Goal: Transaction & Acquisition: Purchase product/service

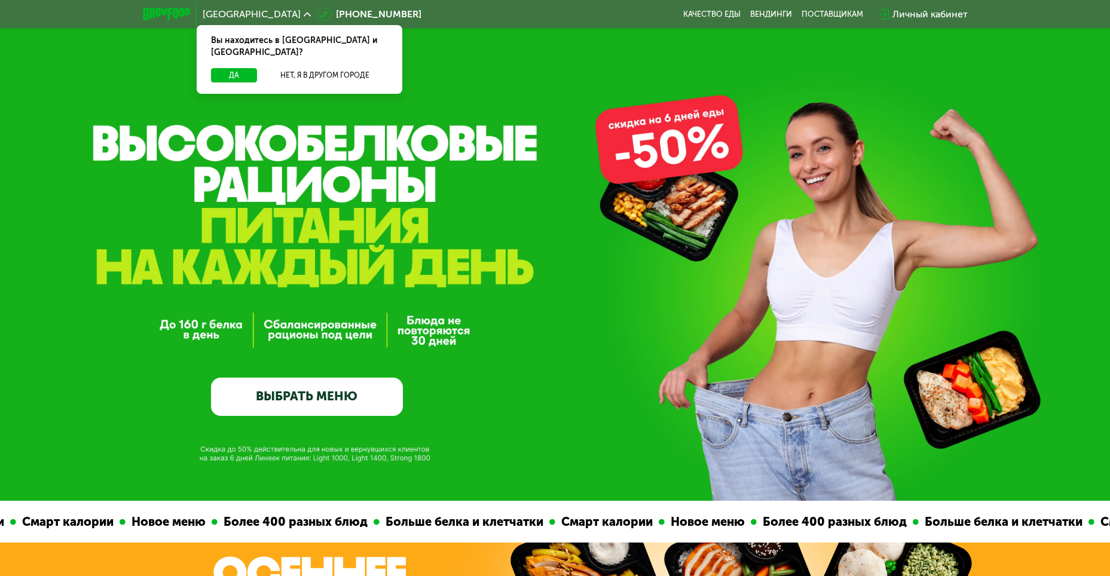
click at [334, 399] on link "ВЫБРАТЬ МЕНЮ" at bounding box center [307, 397] width 192 height 38
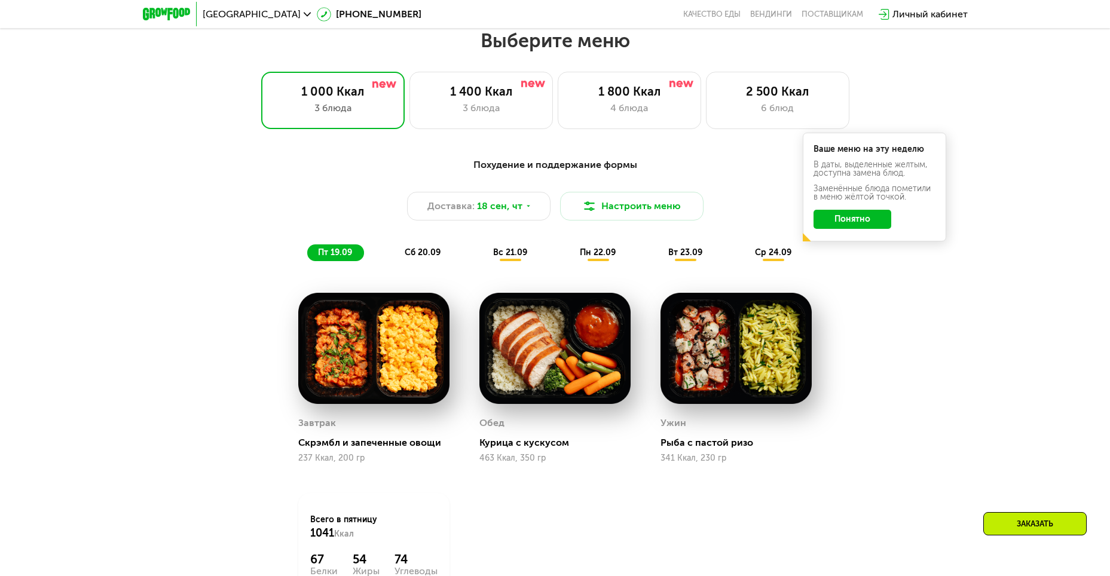
scroll to position [967, 0]
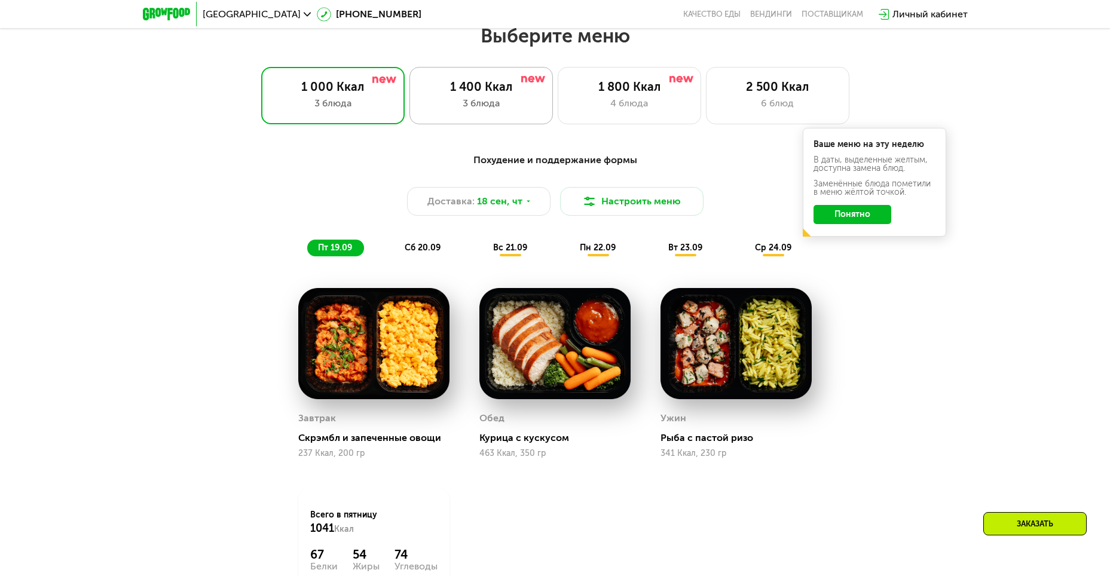
click at [511, 99] on div "1 400 Ккал 3 блюда" at bounding box center [481, 95] width 143 height 57
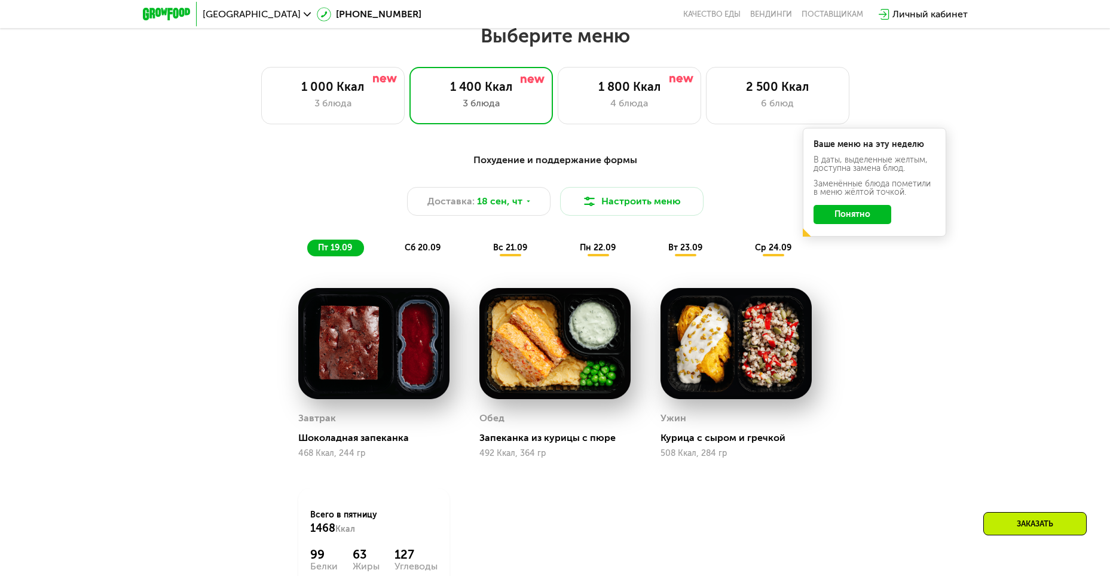
scroll to position [908, 0]
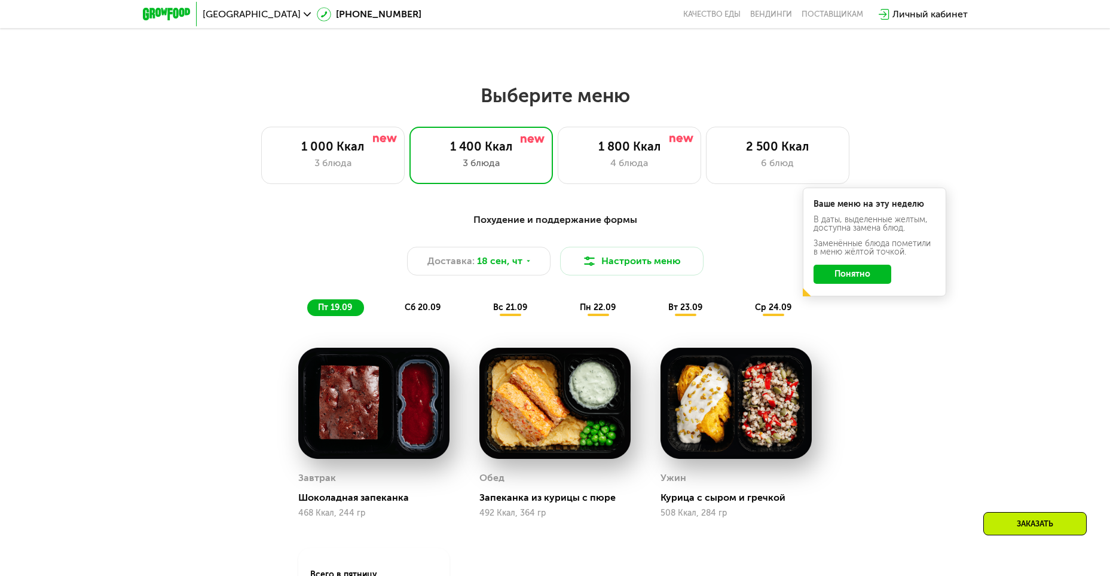
click at [421, 306] on div "сб 20.09" at bounding box center [423, 308] width 59 height 17
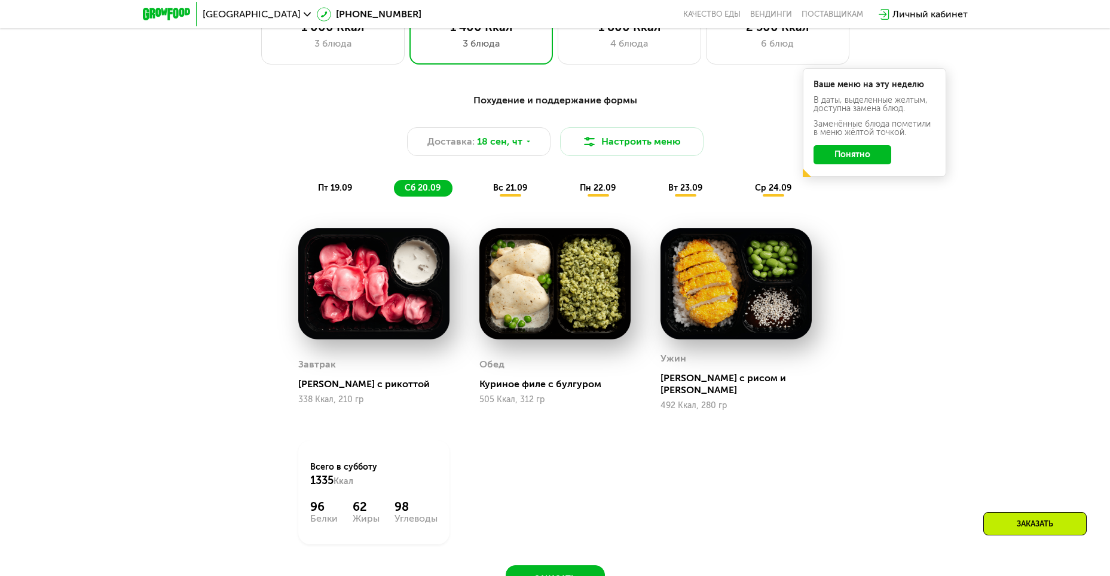
scroll to position [1087, 0]
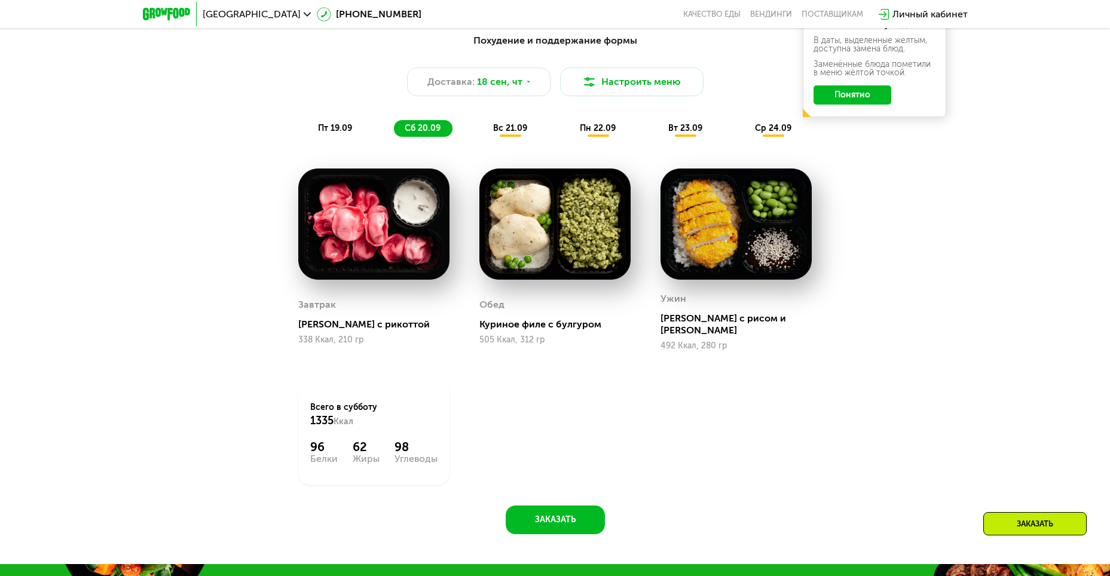
click at [512, 130] on span "вс 21.09" at bounding box center [510, 128] width 34 height 10
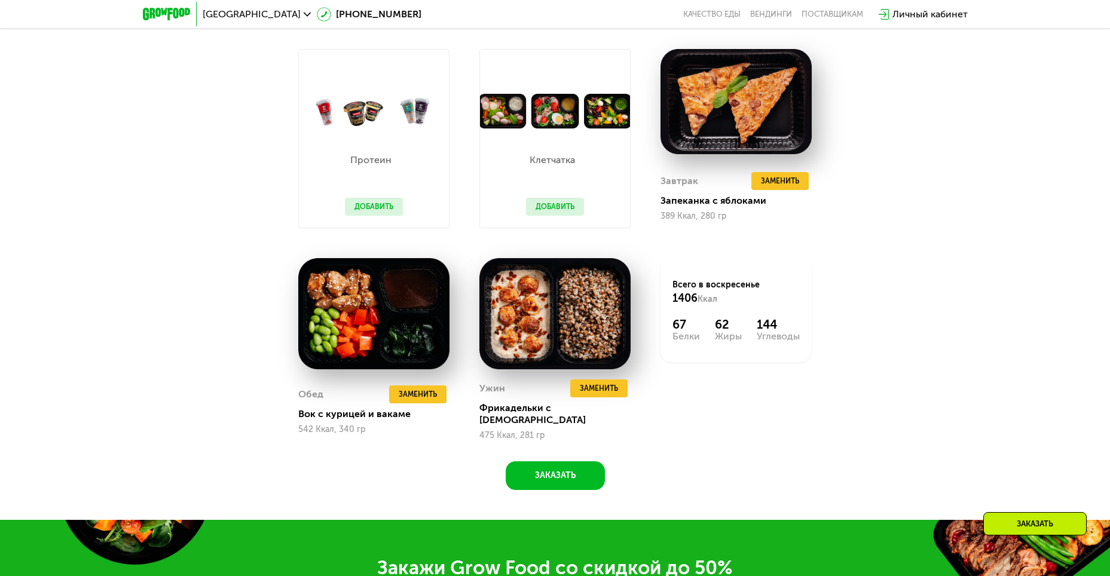
scroll to position [1147, 0]
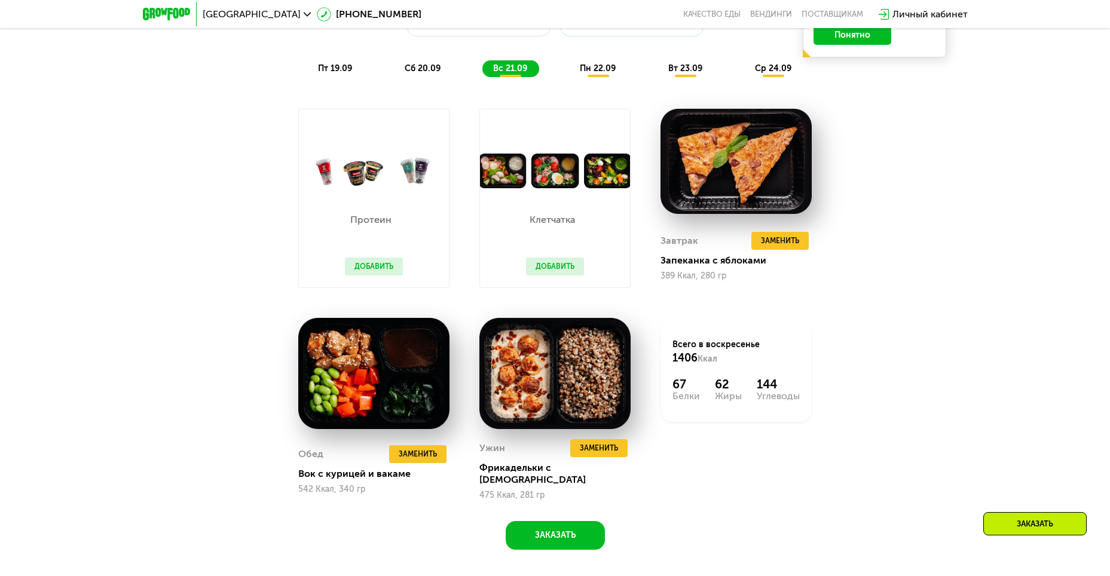
click at [364, 271] on button "Добавить" at bounding box center [374, 267] width 58 height 18
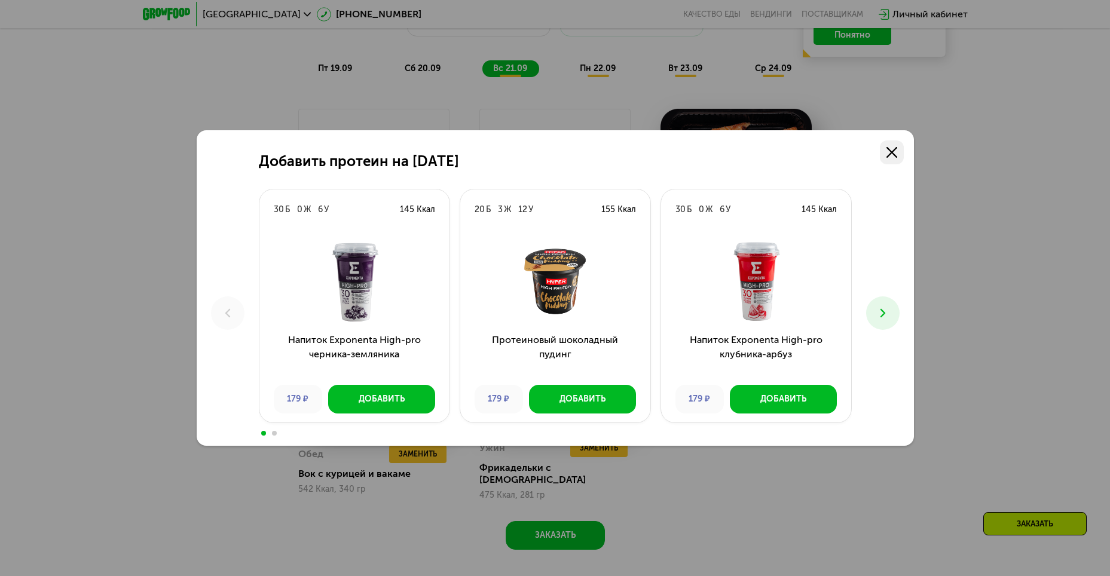
click at [892, 154] on use at bounding box center [892, 152] width 11 height 11
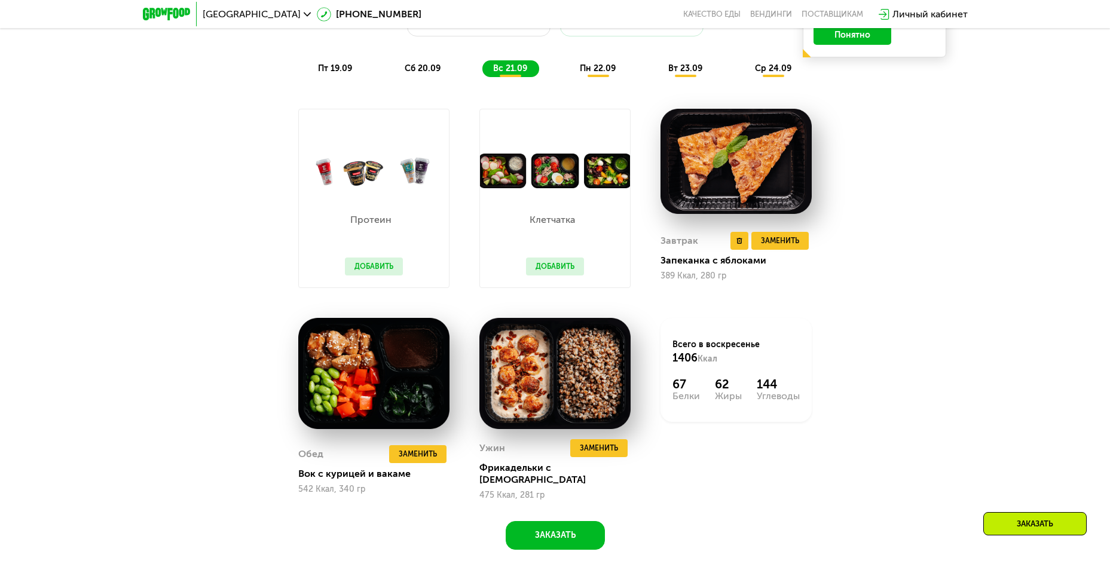
click at [802, 258] on div "Завтрак Удалить Завтрак Заменить Заменить Завтрак Запеканка с яблоками 389 Ккал…" at bounding box center [736, 256] width 151 height 64
click at [792, 247] on span "Заменить" at bounding box center [780, 241] width 38 height 12
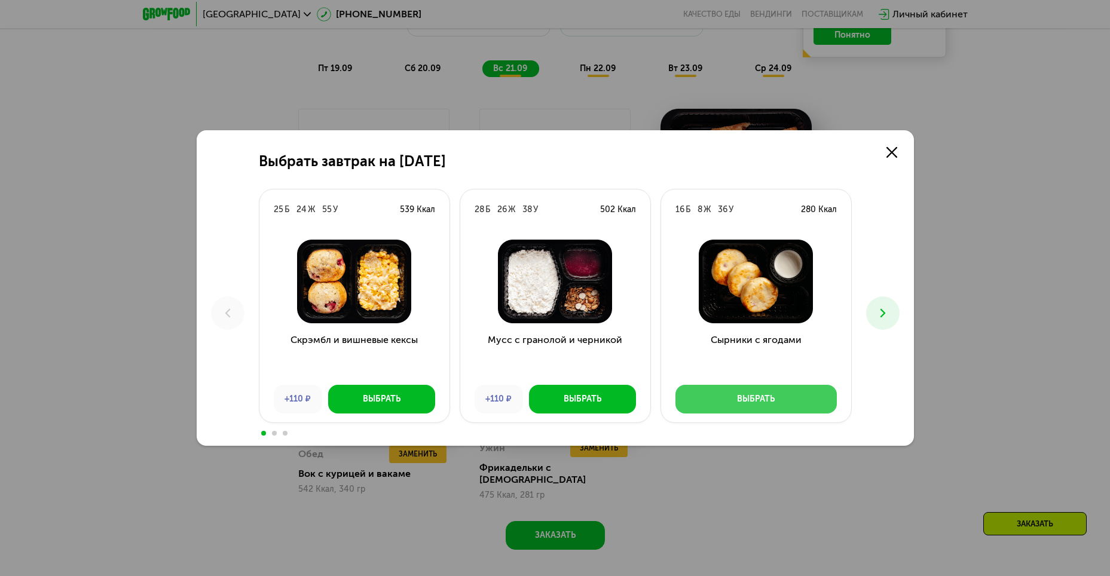
click at [737, 393] on button "Выбрать" at bounding box center [756, 399] width 161 height 29
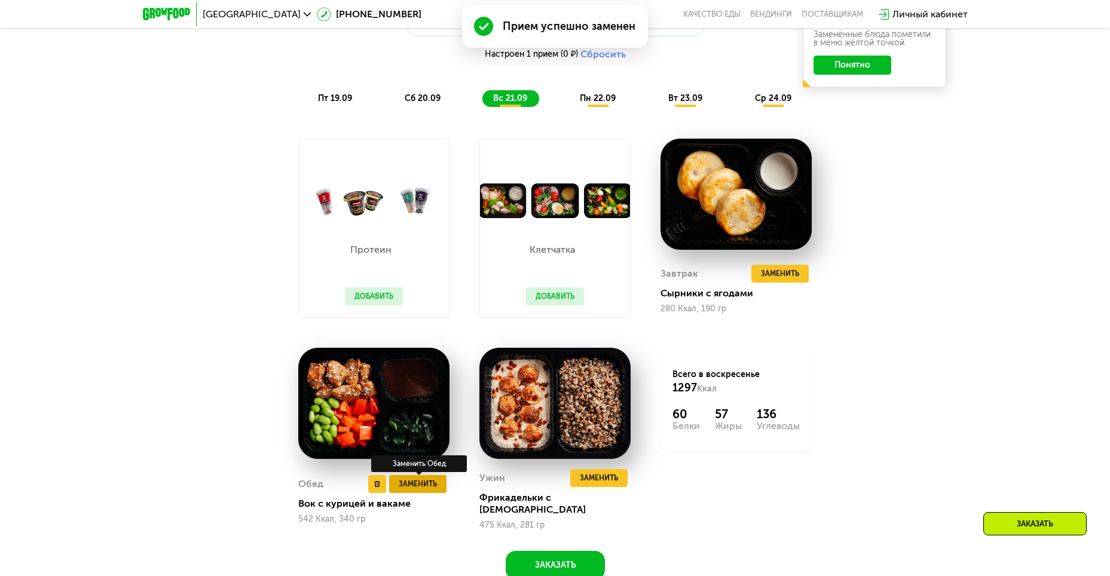
click at [438, 479] on button "Заменить" at bounding box center [417, 484] width 57 height 18
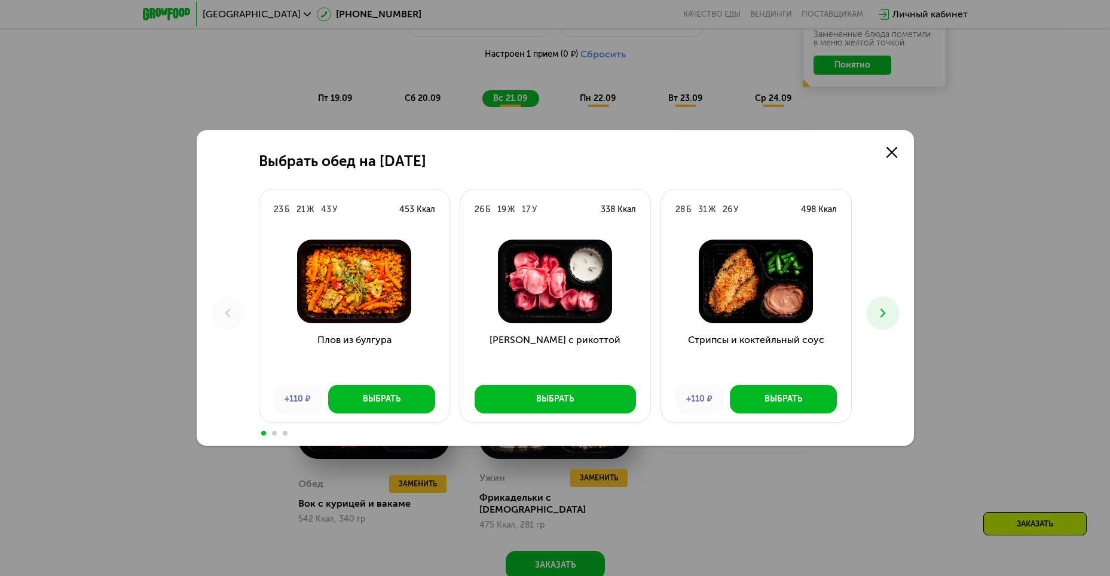
click at [881, 311] on icon at bounding box center [883, 313] width 14 height 14
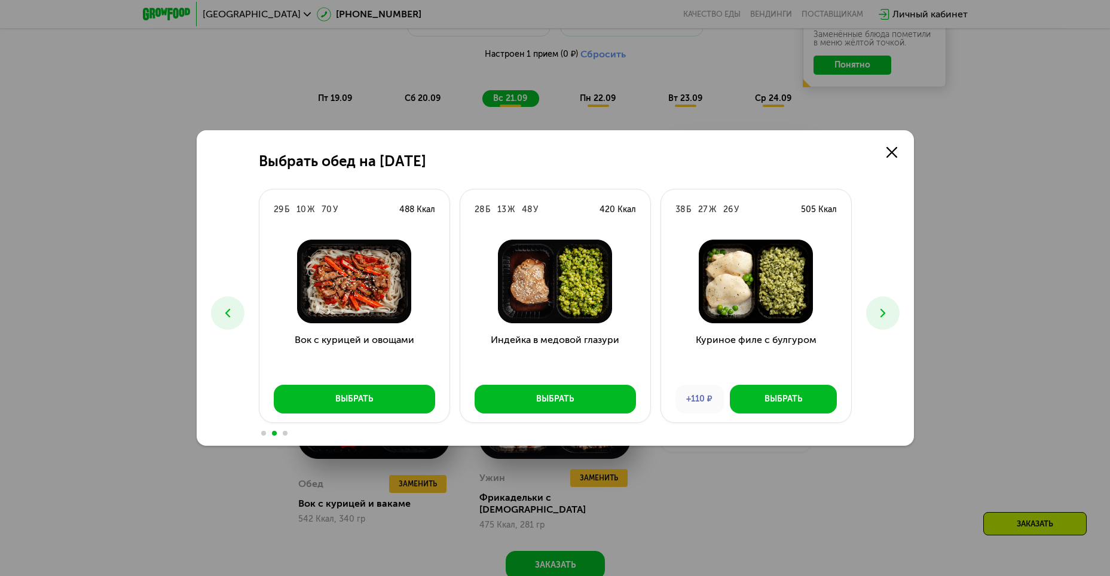
click at [882, 310] on use at bounding box center [882, 313] width 5 height 8
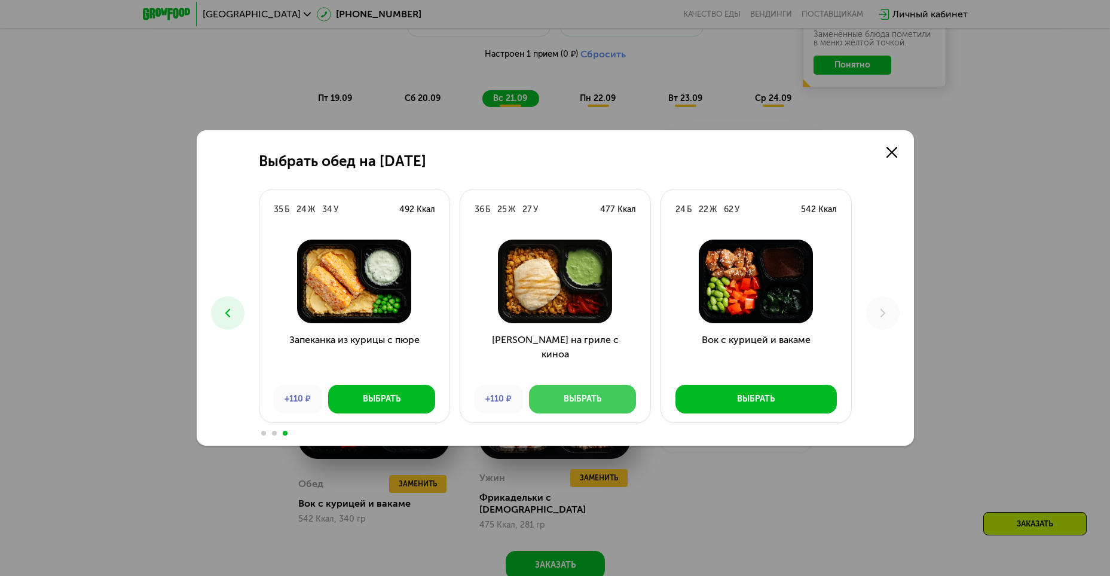
click at [556, 408] on button "Выбрать" at bounding box center [582, 399] width 107 height 29
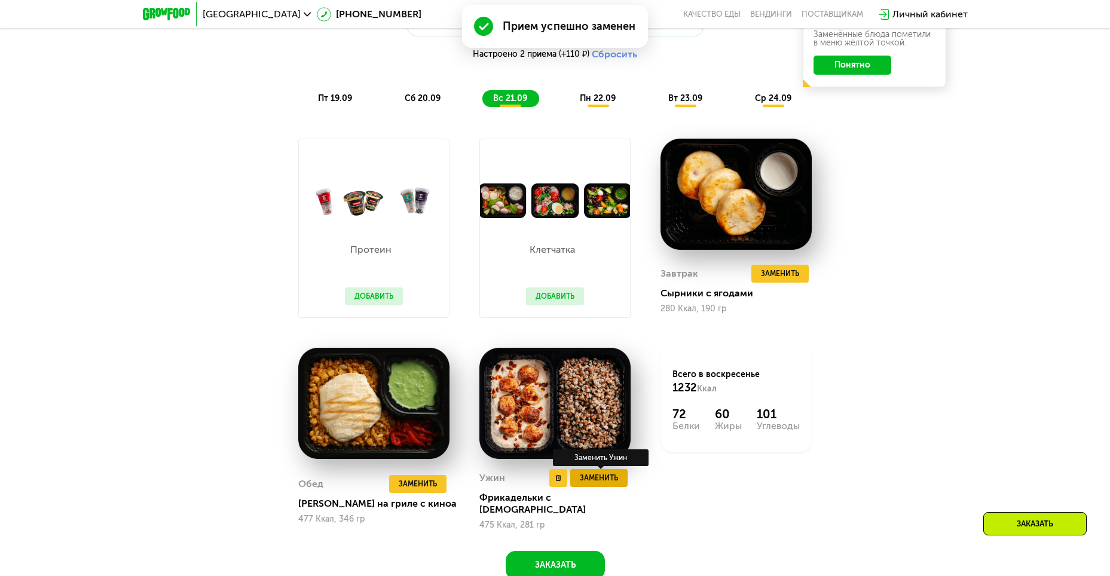
click at [587, 483] on span "Заменить" at bounding box center [599, 478] width 38 height 12
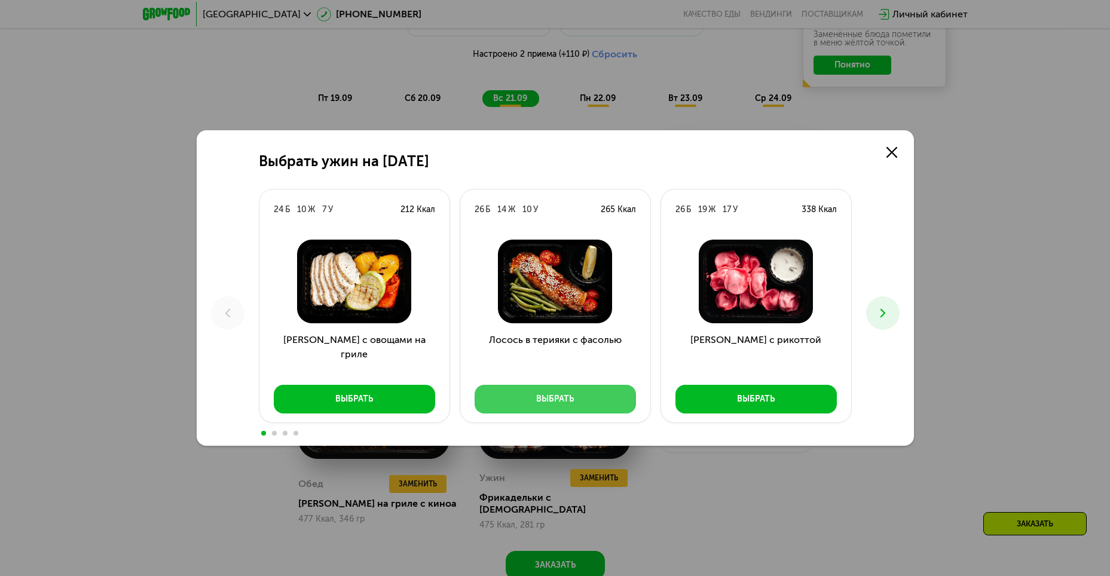
click at [569, 390] on button "Выбрать" at bounding box center [555, 399] width 161 height 29
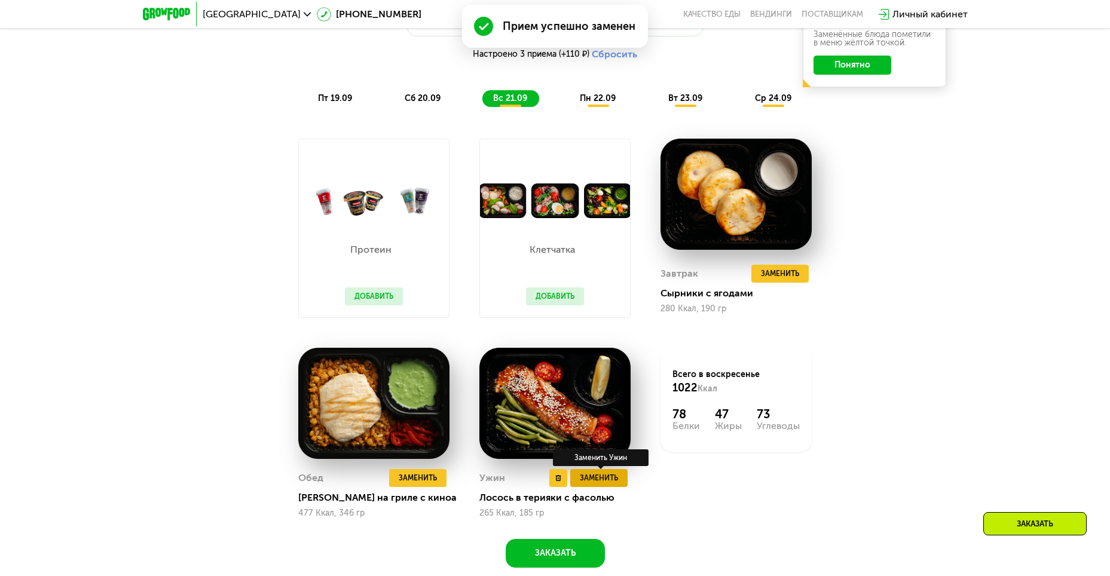
click at [591, 487] on div "Ужин Удалить Ужин Заменить Заменить Ужин Лосось в терияки с фасолью 265 Ккал, 1…" at bounding box center [554, 493] width 151 height 49
click at [589, 479] on span "Заменить" at bounding box center [599, 478] width 38 height 12
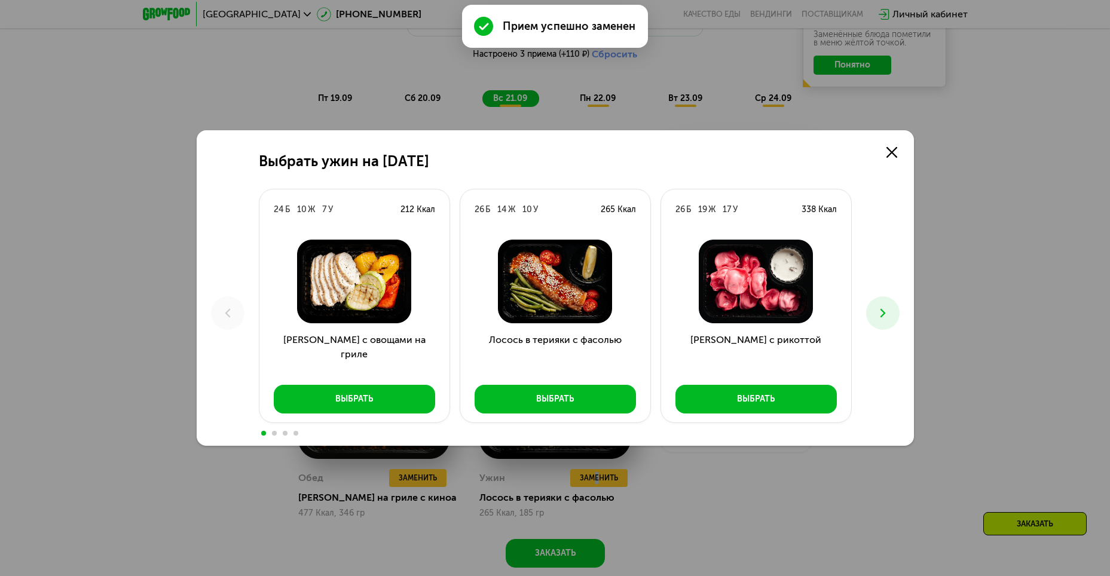
click at [880, 310] on icon at bounding box center [883, 313] width 14 height 14
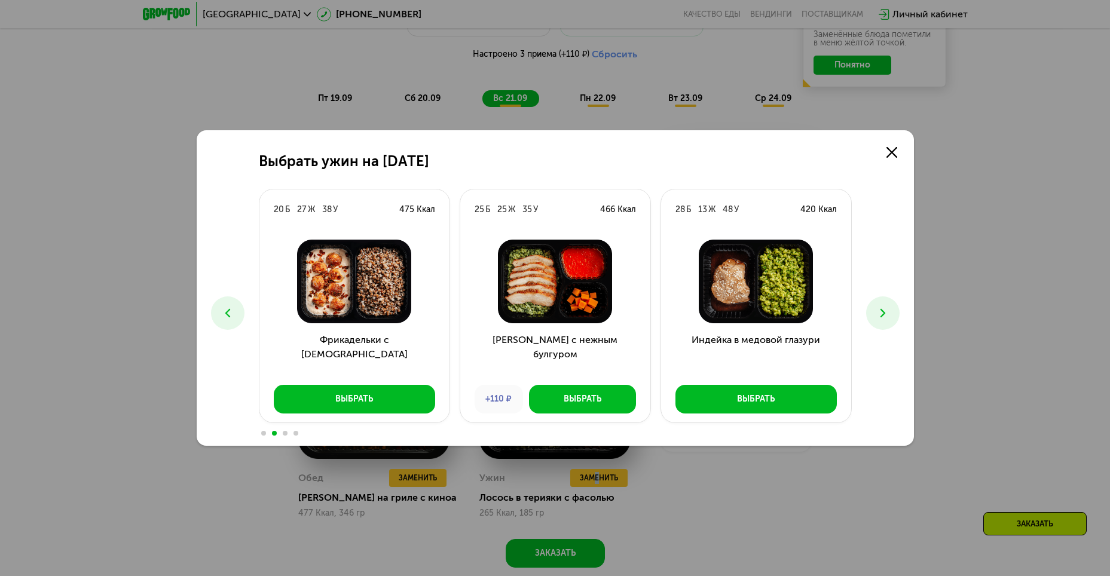
click at [880, 310] on icon at bounding box center [883, 313] width 14 height 14
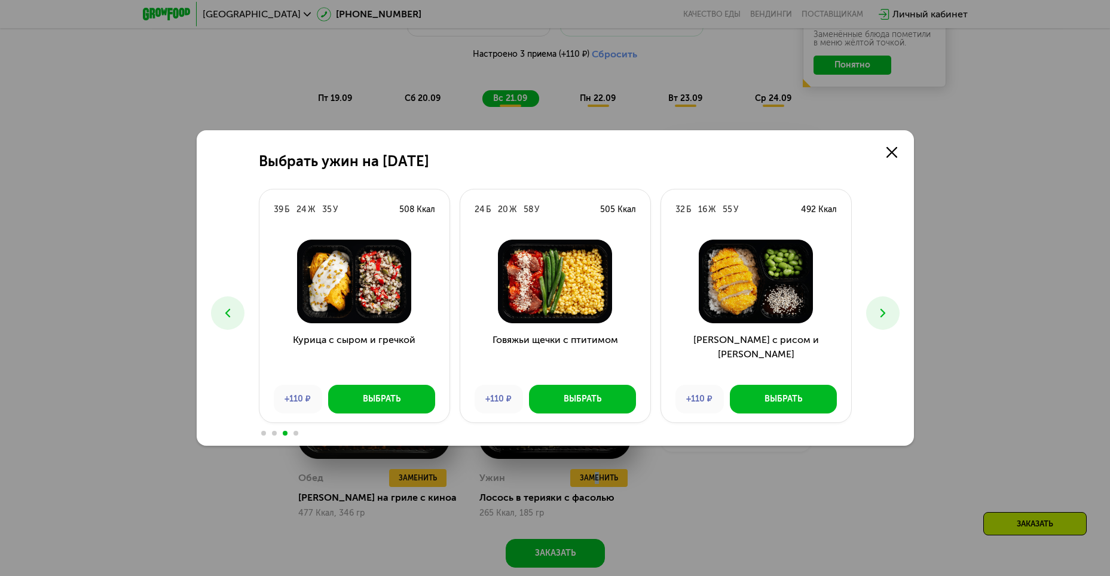
click at [359, 417] on div "Курица с сыром и гречкой +110 ₽ Выбрать" at bounding box center [354, 326] width 190 height 193
click at [368, 396] on div "Выбрать" at bounding box center [382, 399] width 38 height 12
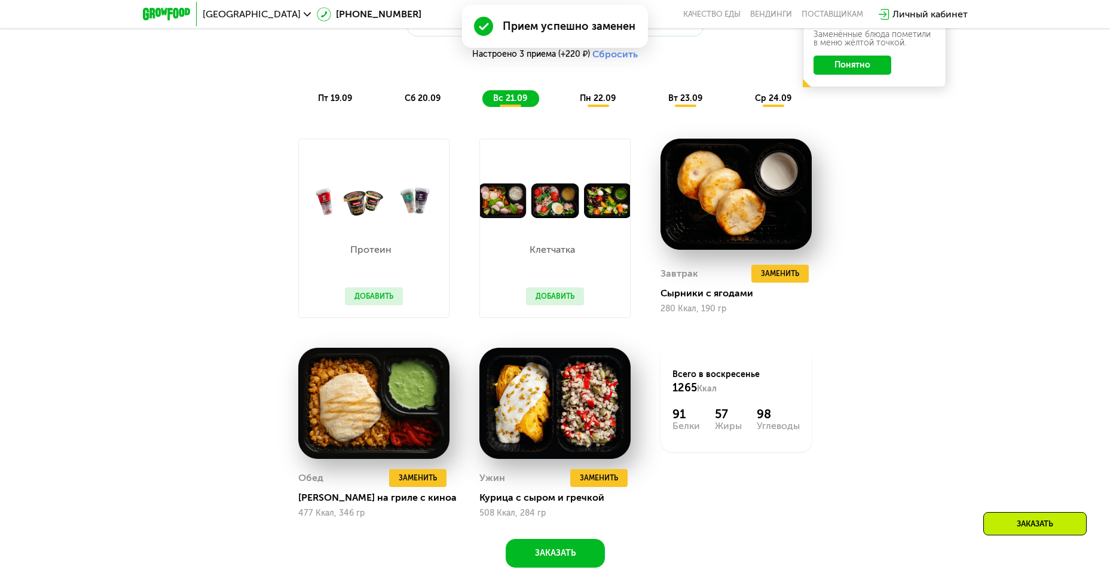
click at [541, 303] on button "Добавить" at bounding box center [555, 297] width 58 height 18
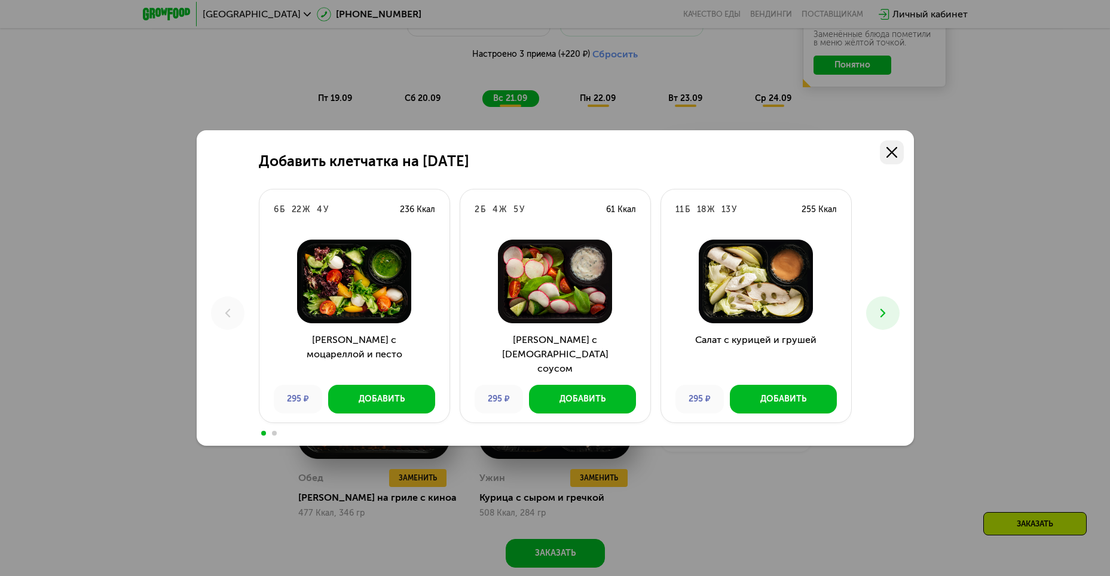
click at [891, 149] on icon at bounding box center [892, 152] width 11 height 11
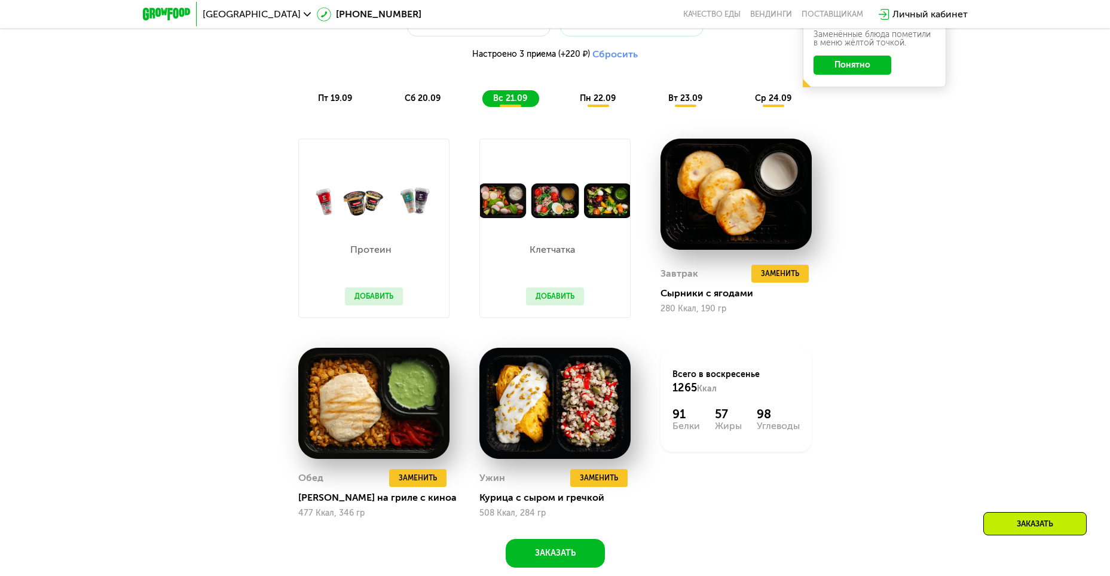
click at [600, 103] on span "пн 22.09" at bounding box center [598, 98] width 36 height 10
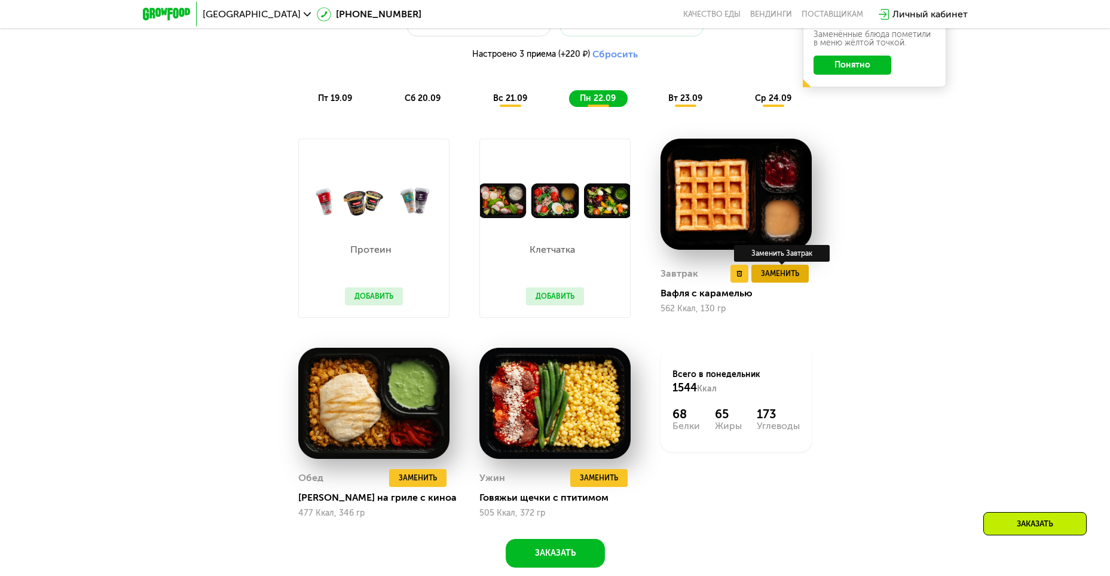
click at [792, 276] on span "Заменить" at bounding box center [780, 274] width 38 height 12
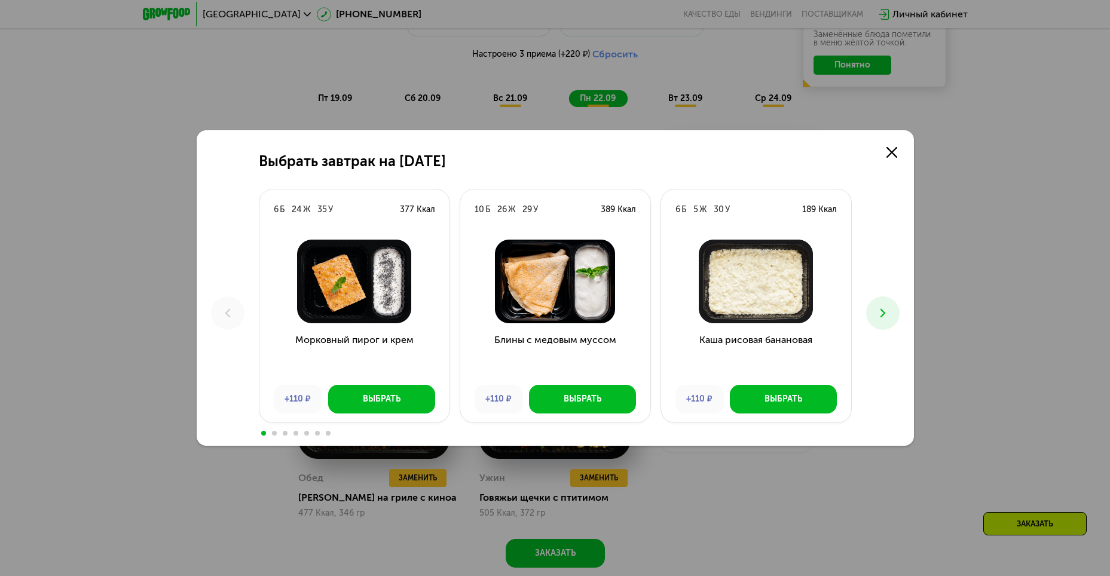
click at [893, 309] on button at bounding box center [882, 313] width 33 height 33
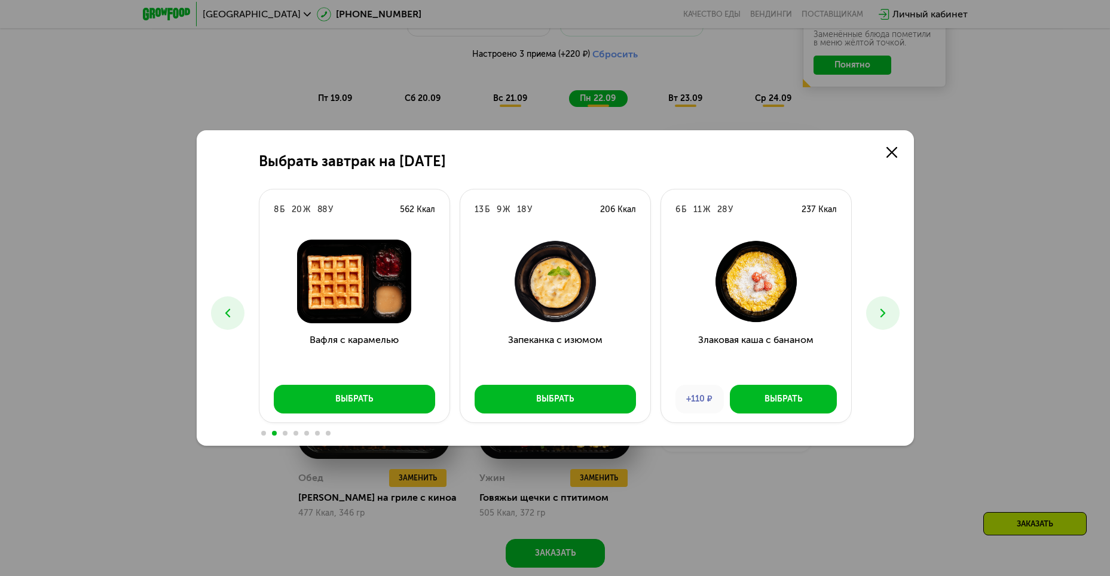
click at [887, 314] on icon at bounding box center [883, 313] width 14 height 14
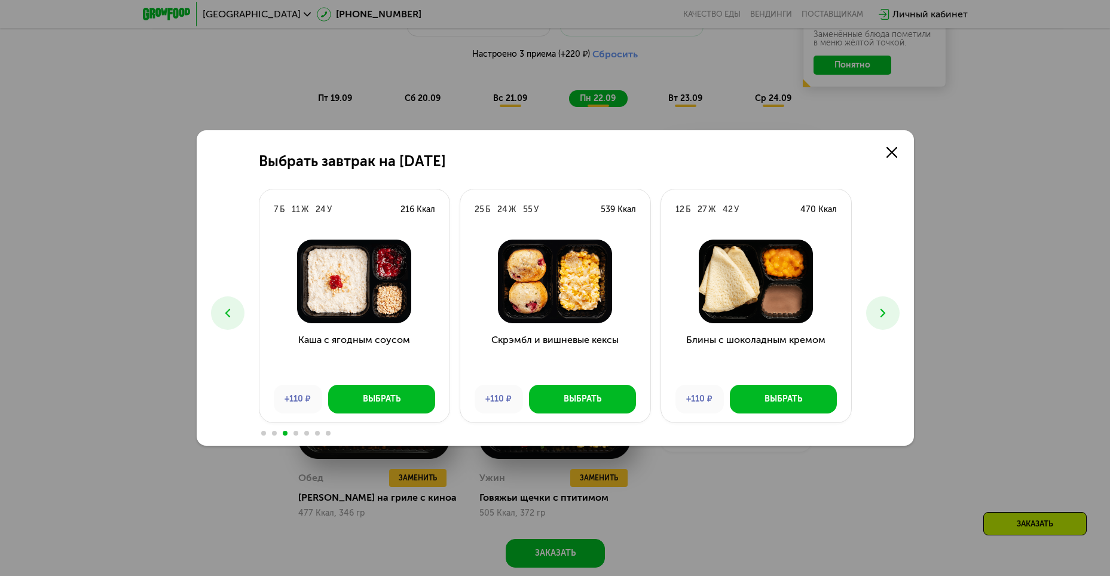
click at [887, 314] on icon at bounding box center [883, 313] width 14 height 14
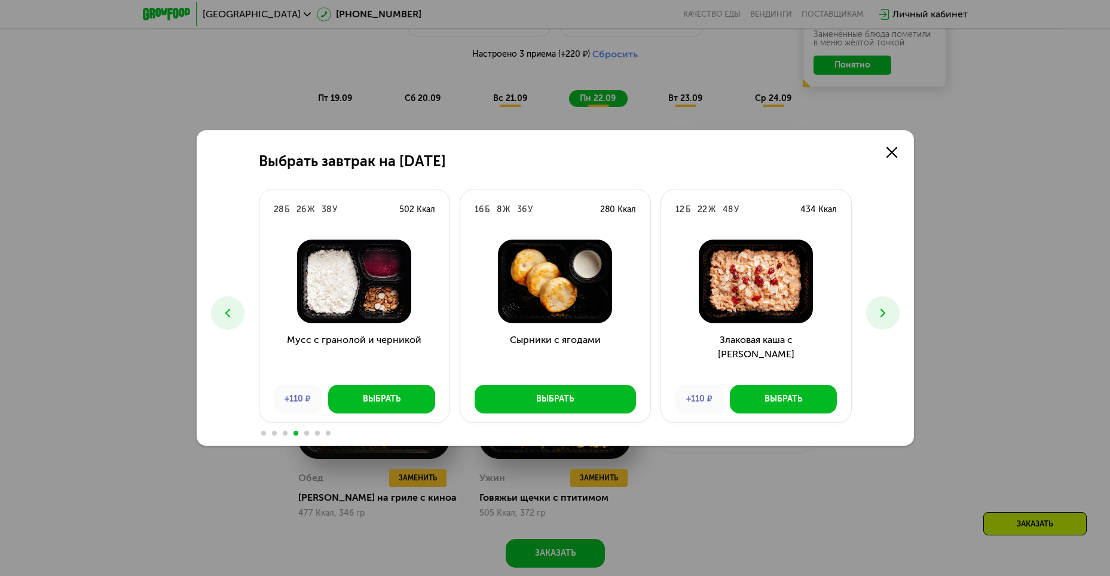
click at [887, 314] on icon at bounding box center [883, 313] width 14 height 14
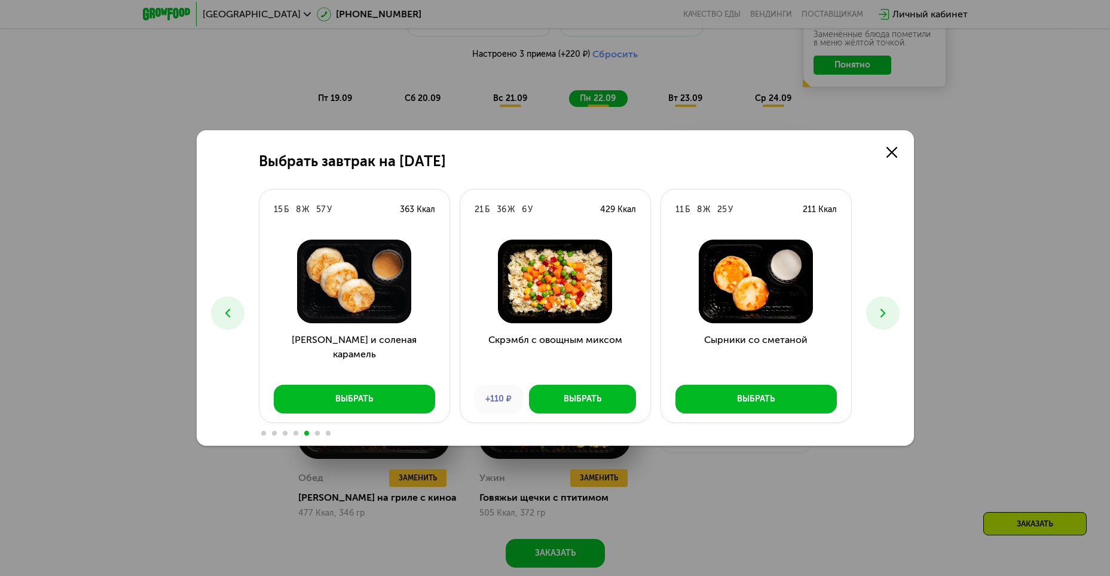
click at [887, 314] on icon at bounding box center [883, 313] width 14 height 14
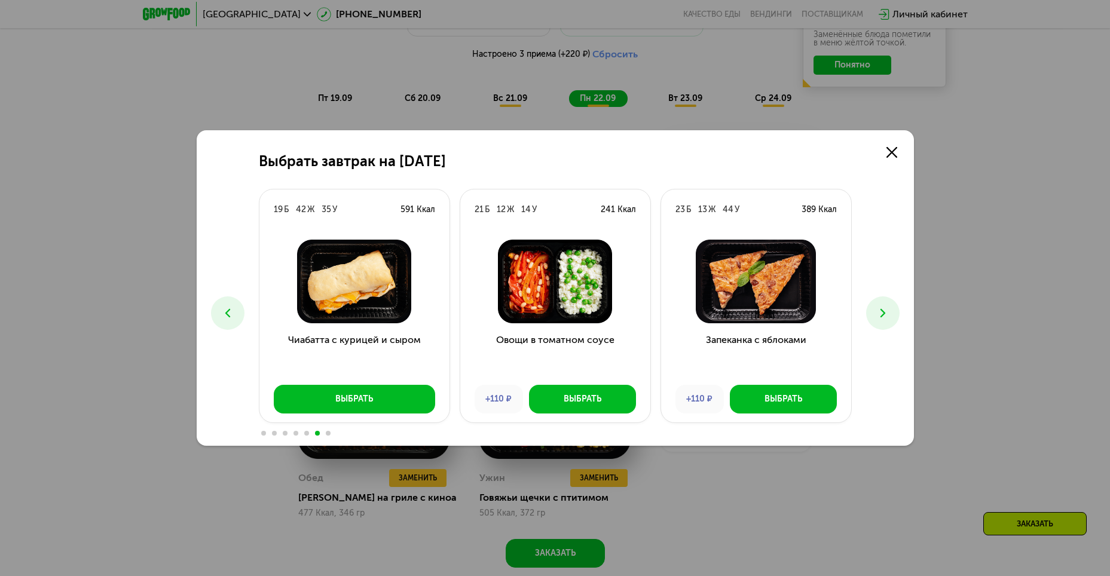
click at [887, 314] on icon at bounding box center [883, 313] width 14 height 14
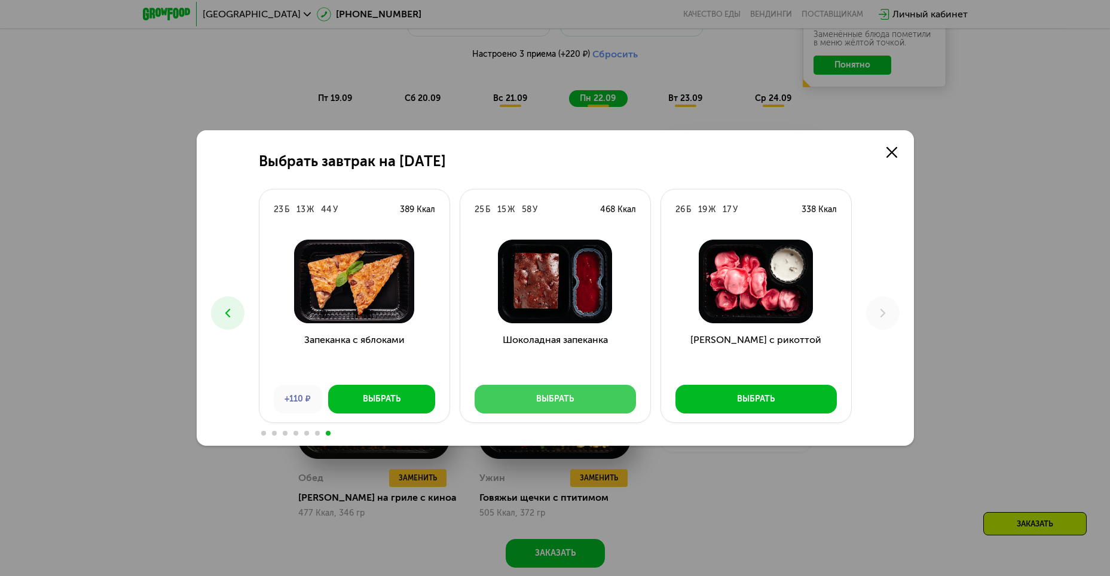
click at [547, 408] on button "Выбрать" at bounding box center [555, 399] width 161 height 29
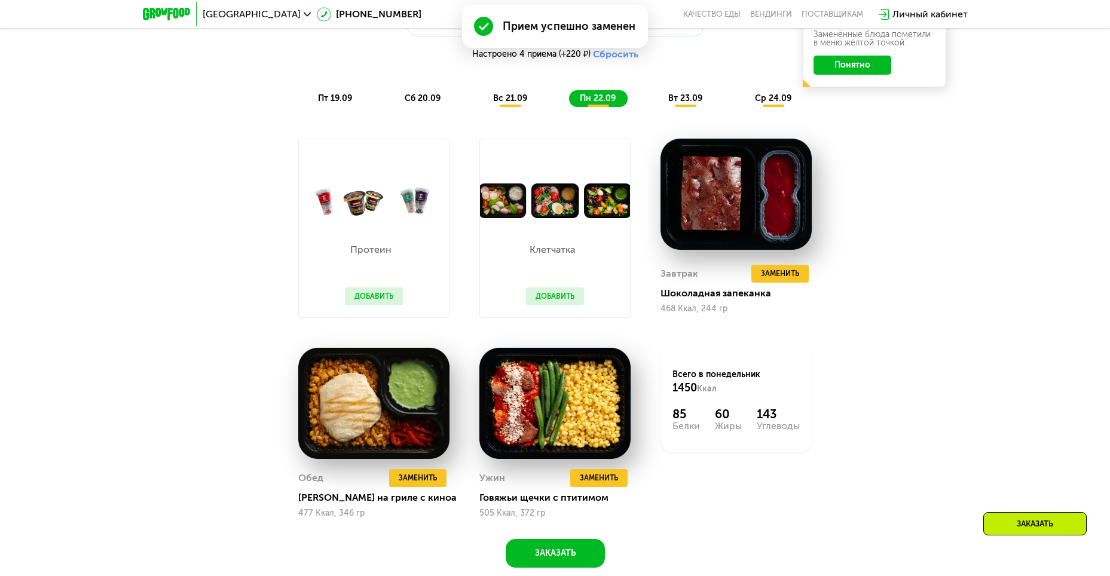
scroll to position [1207, 0]
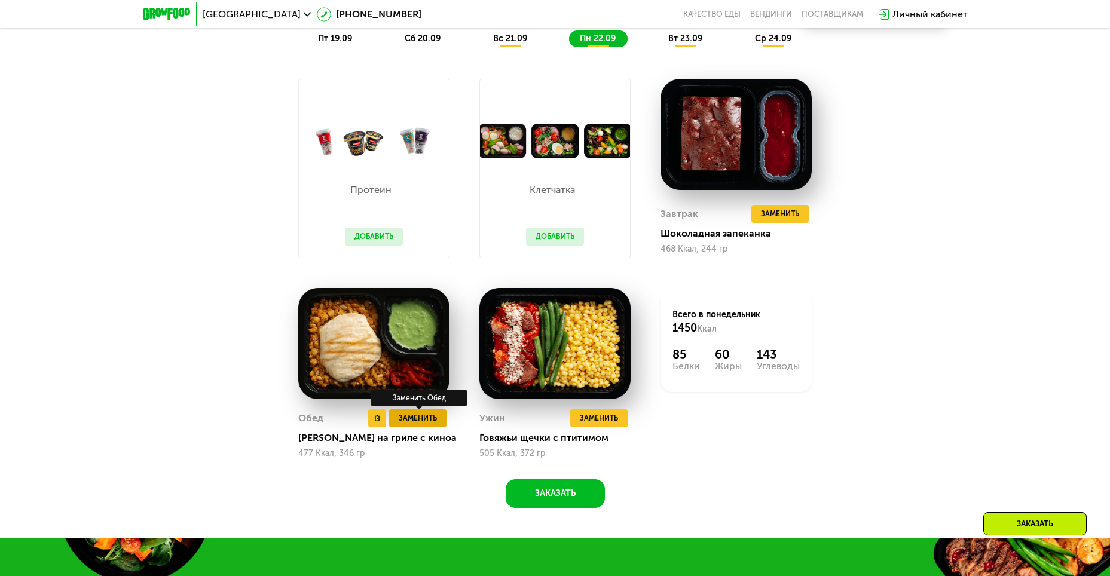
click at [420, 427] on button "Заменить" at bounding box center [417, 419] width 57 height 18
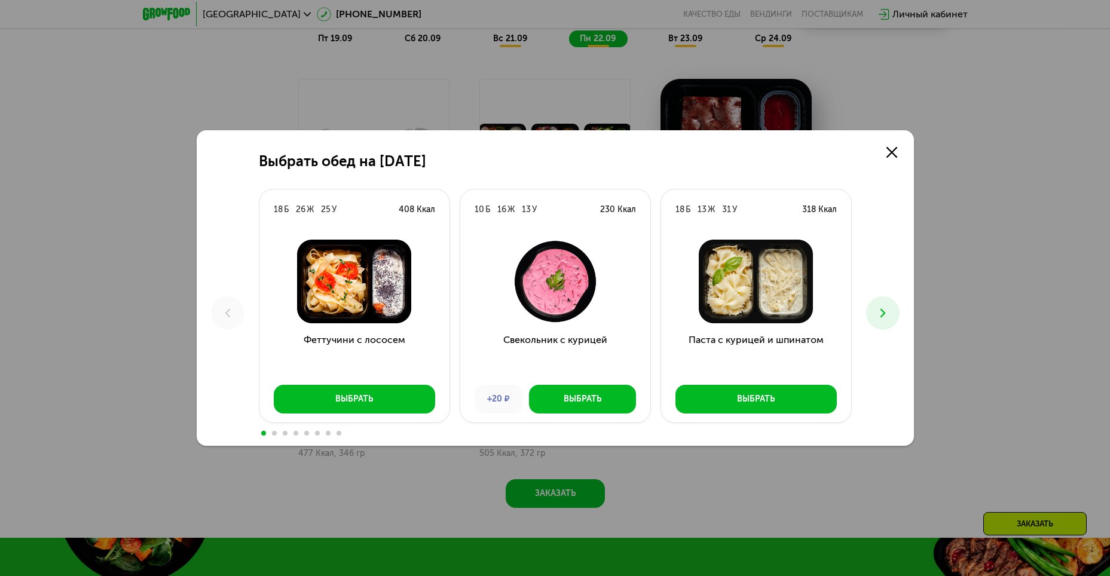
click at [889, 301] on button at bounding box center [882, 313] width 33 height 33
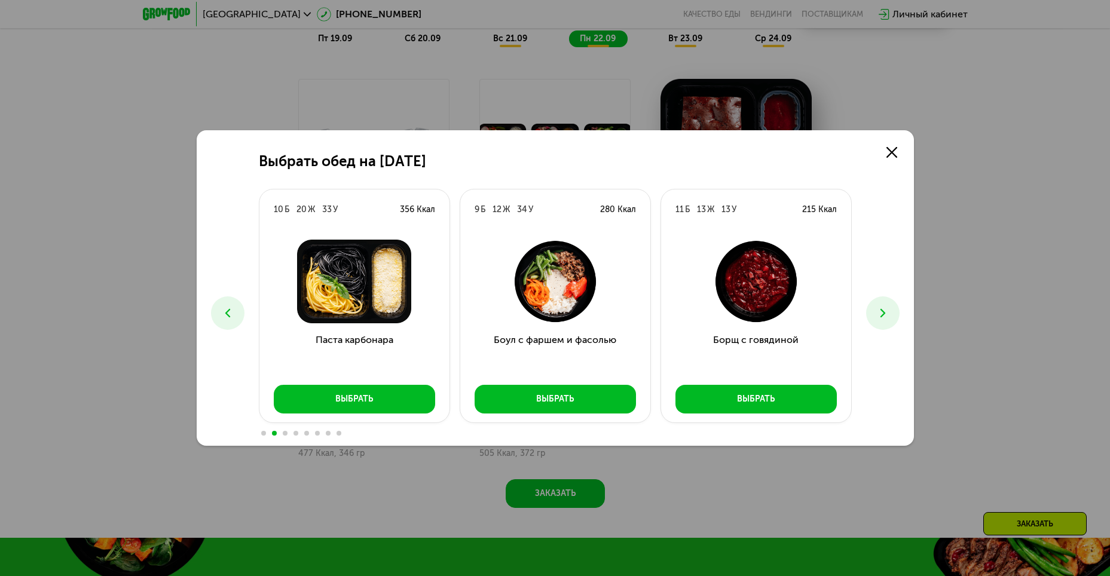
click at [891, 301] on button at bounding box center [882, 313] width 33 height 33
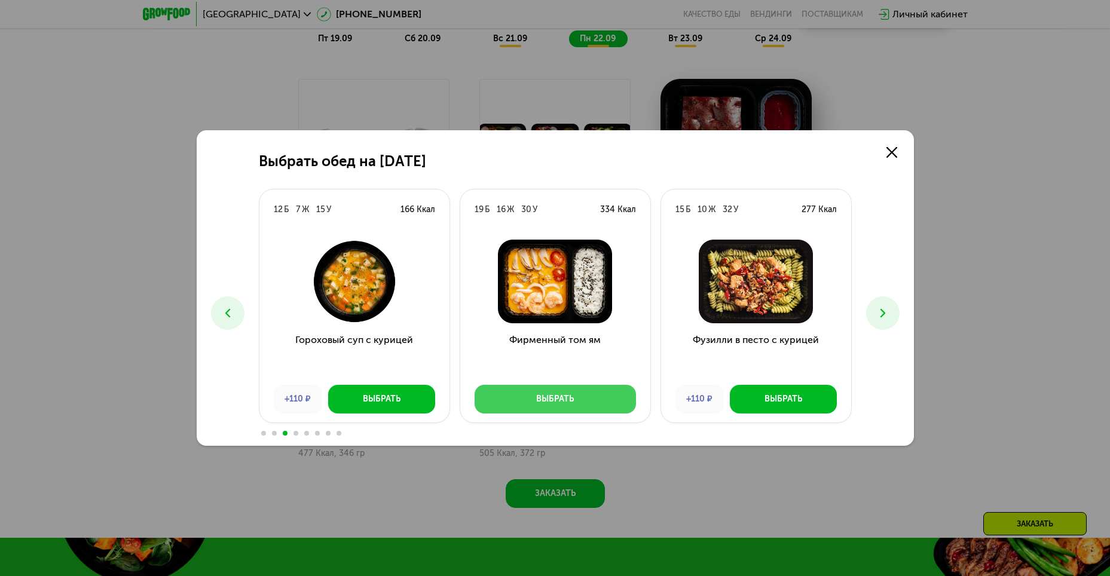
click at [503, 401] on button "Выбрать" at bounding box center [555, 399] width 161 height 29
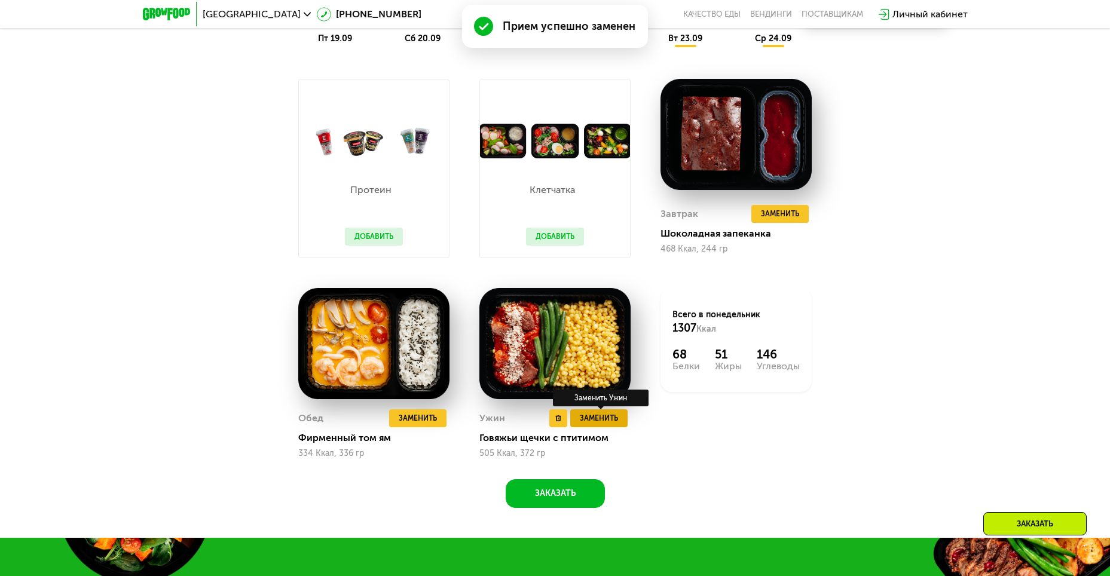
click at [599, 424] on span "Заменить" at bounding box center [599, 419] width 38 height 12
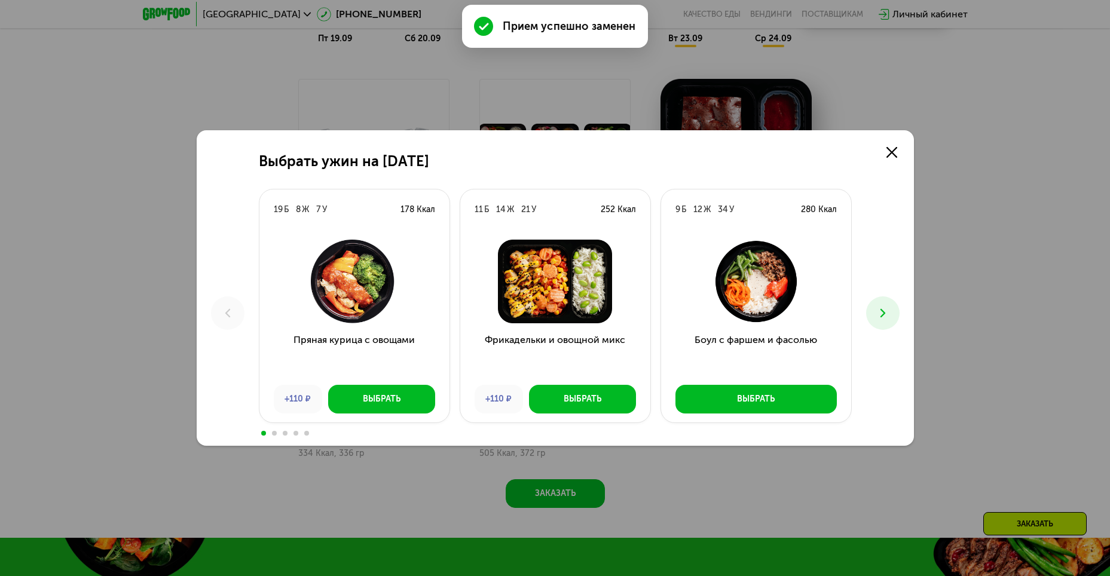
click at [890, 315] on button at bounding box center [882, 313] width 33 height 33
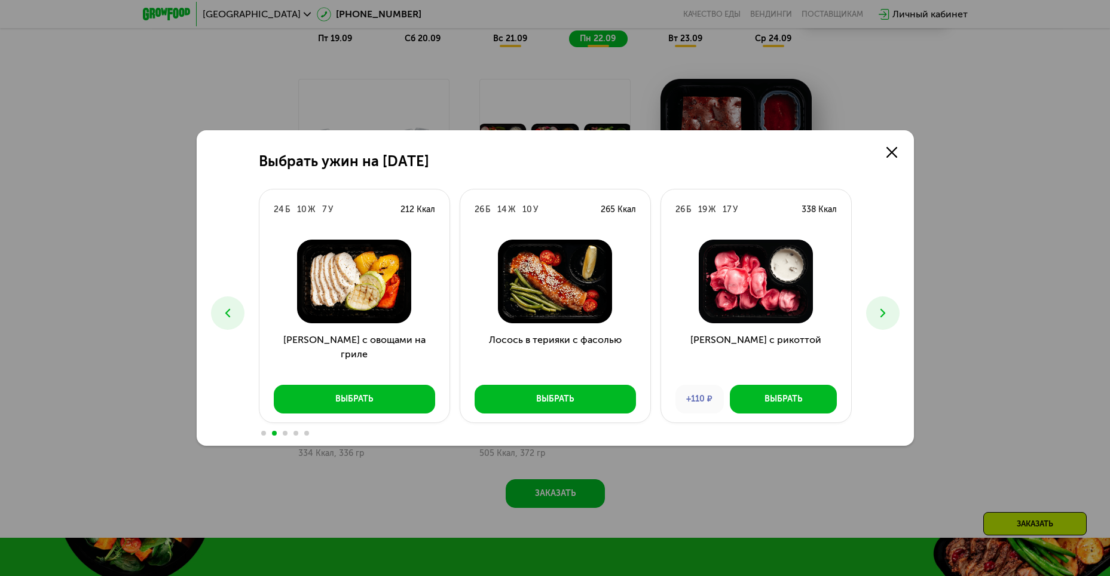
click at [890, 315] on button at bounding box center [882, 313] width 33 height 33
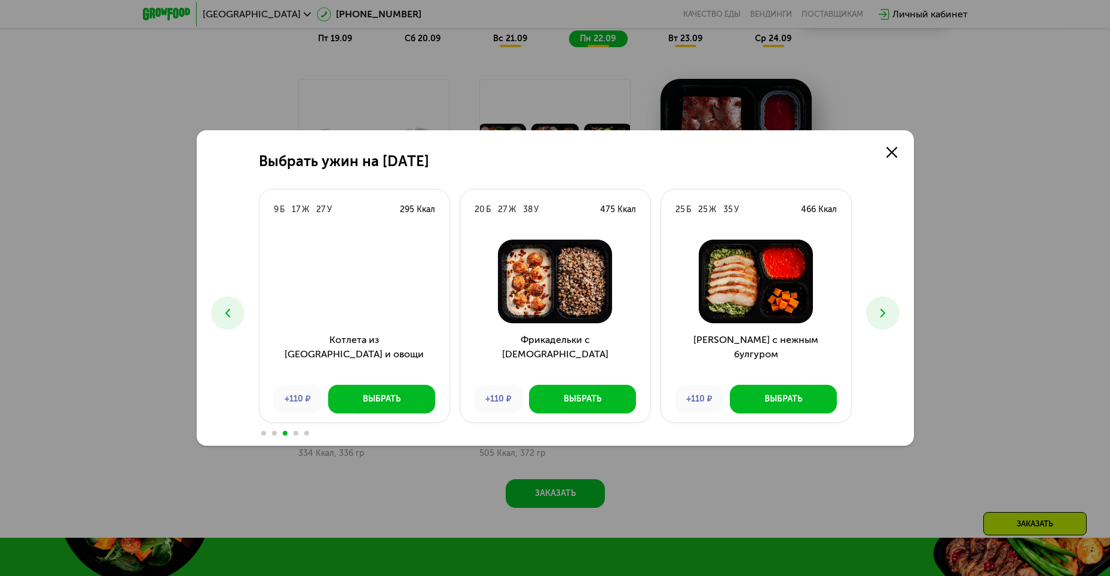
click at [890, 315] on button at bounding box center [882, 313] width 33 height 33
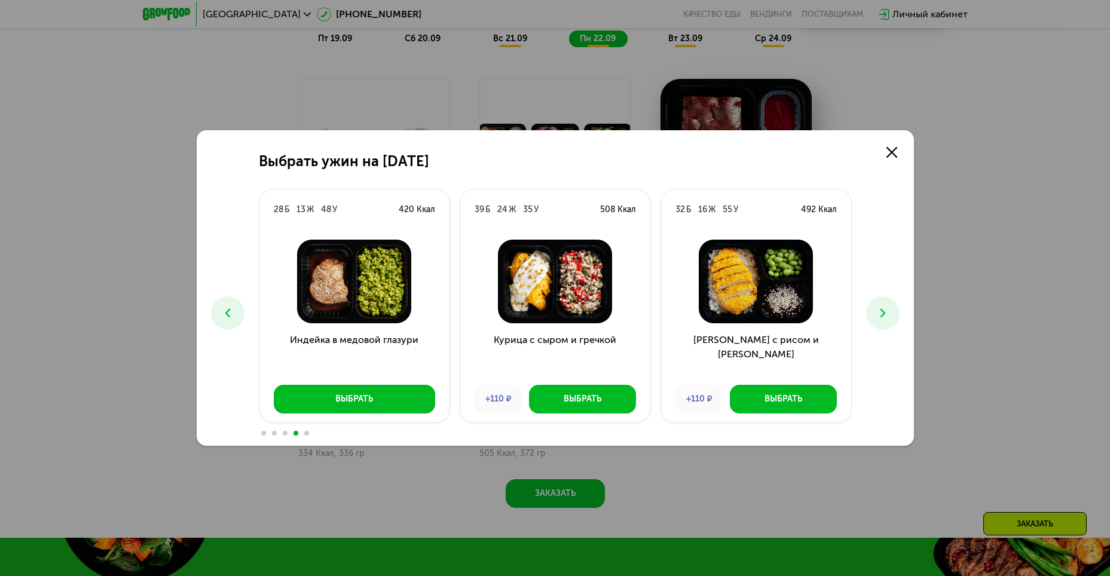
click at [221, 314] on icon at bounding box center [228, 313] width 14 height 14
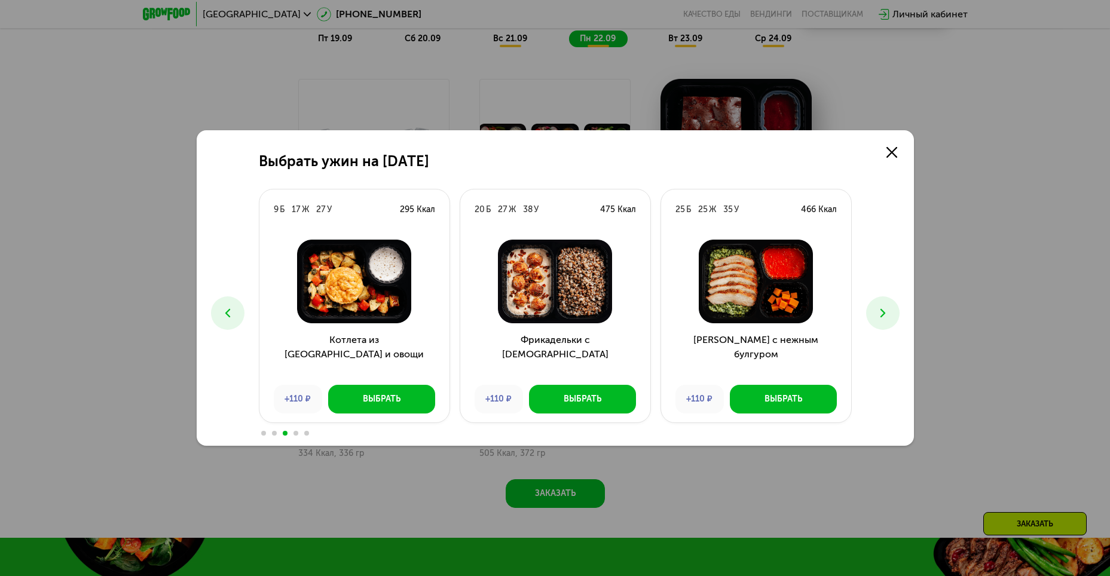
click at [221, 314] on icon at bounding box center [228, 313] width 14 height 14
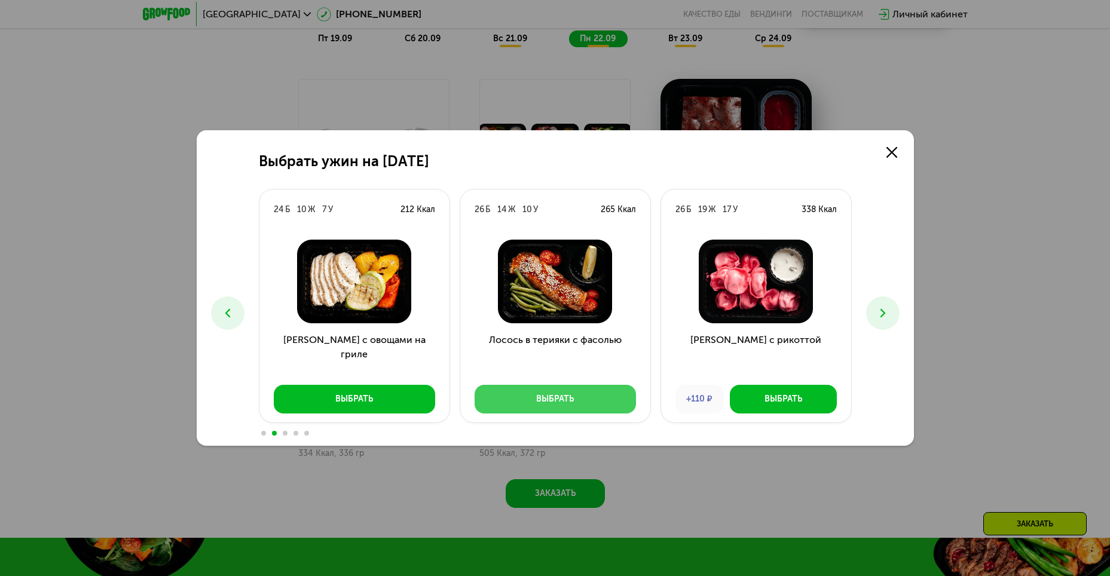
click at [565, 402] on div "Выбрать" at bounding box center [555, 399] width 38 height 12
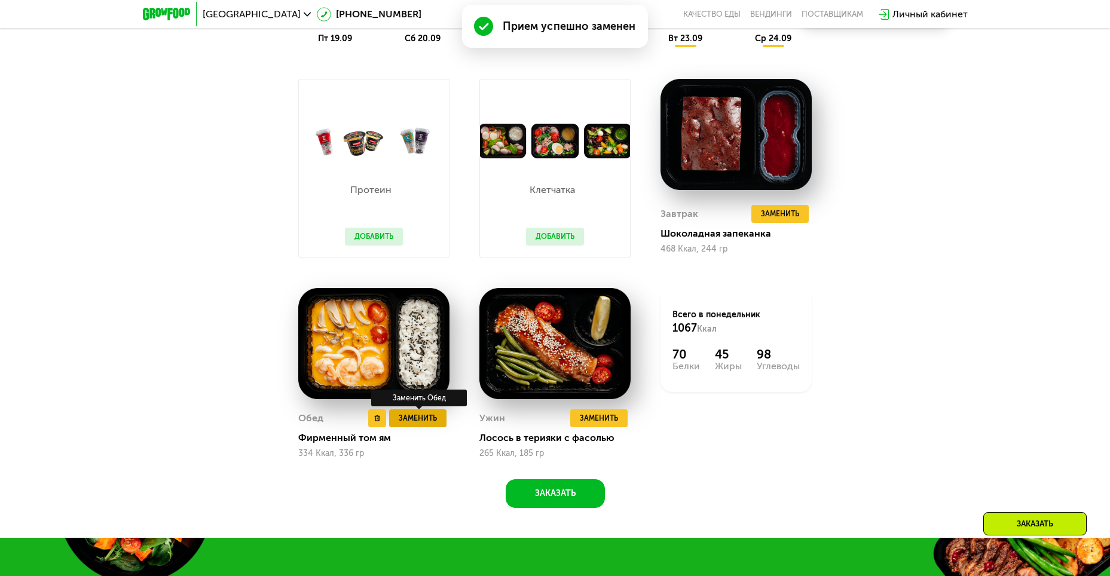
click at [429, 420] on span "Заменить" at bounding box center [418, 419] width 38 height 12
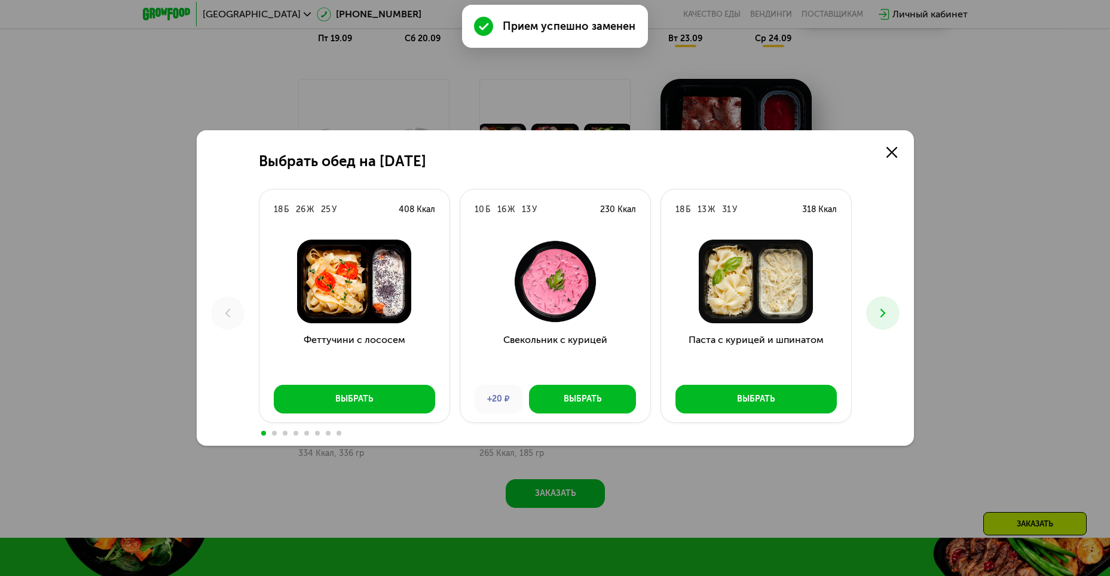
click at [892, 302] on button at bounding box center [882, 313] width 33 height 33
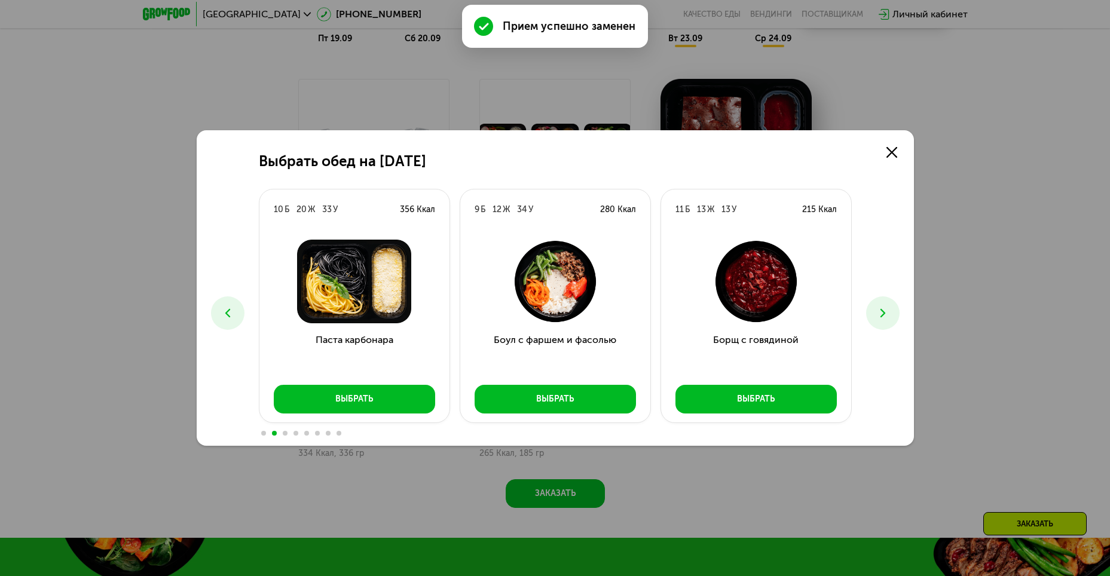
click at [892, 302] on button at bounding box center [882, 313] width 33 height 33
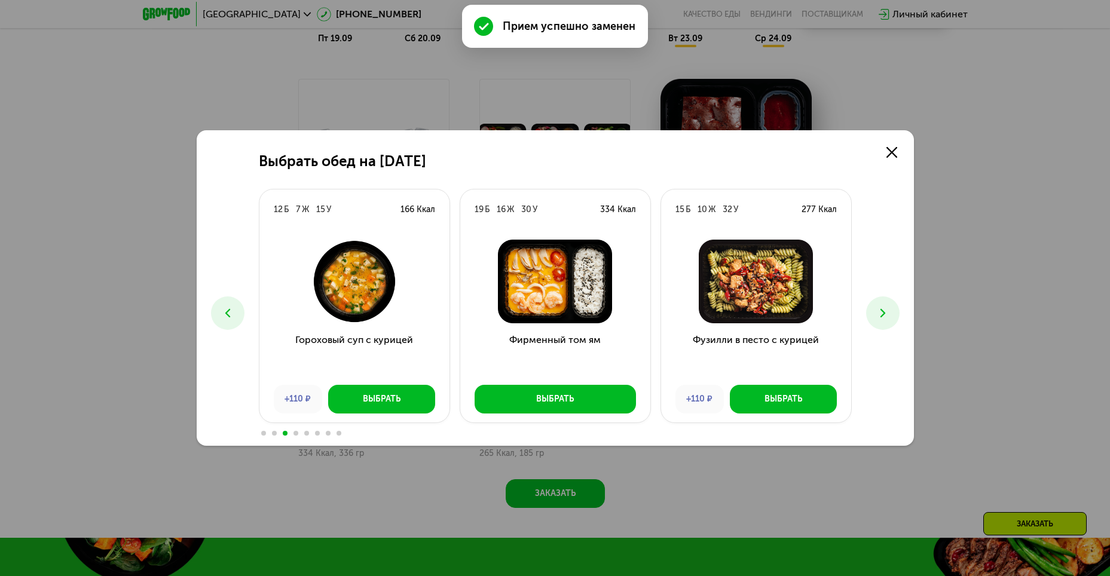
click at [892, 301] on button at bounding box center [882, 313] width 33 height 33
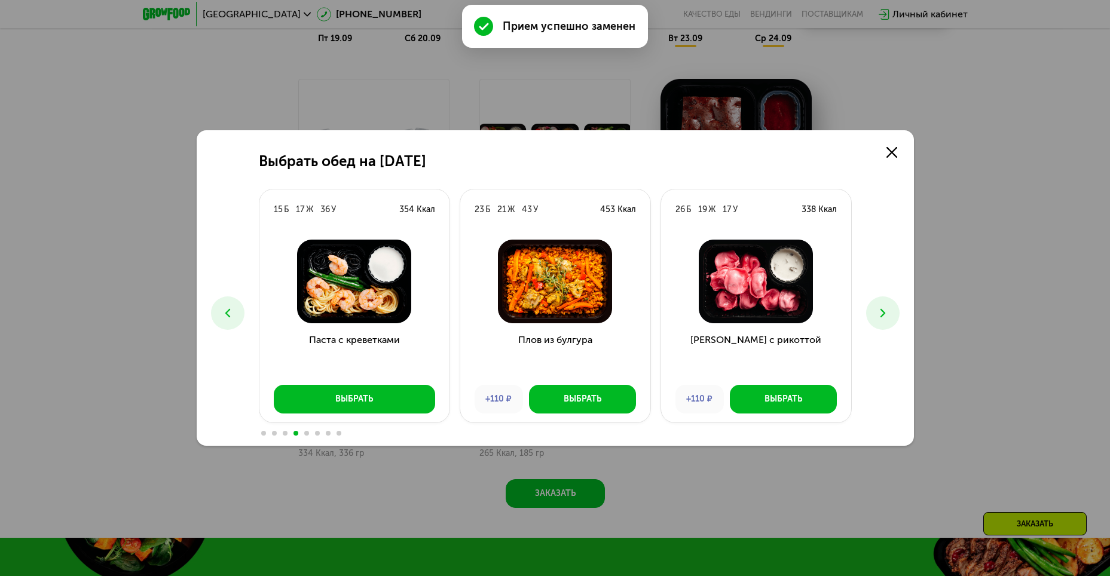
click at [892, 302] on button at bounding box center [882, 313] width 33 height 33
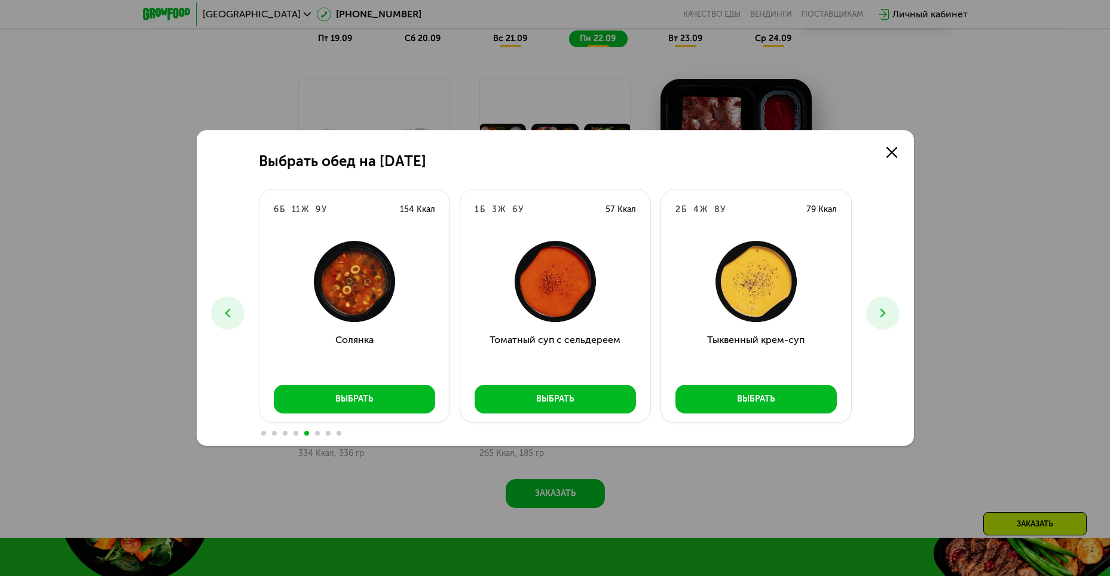
click at [892, 302] on button at bounding box center [882, 313] width 33 height 33
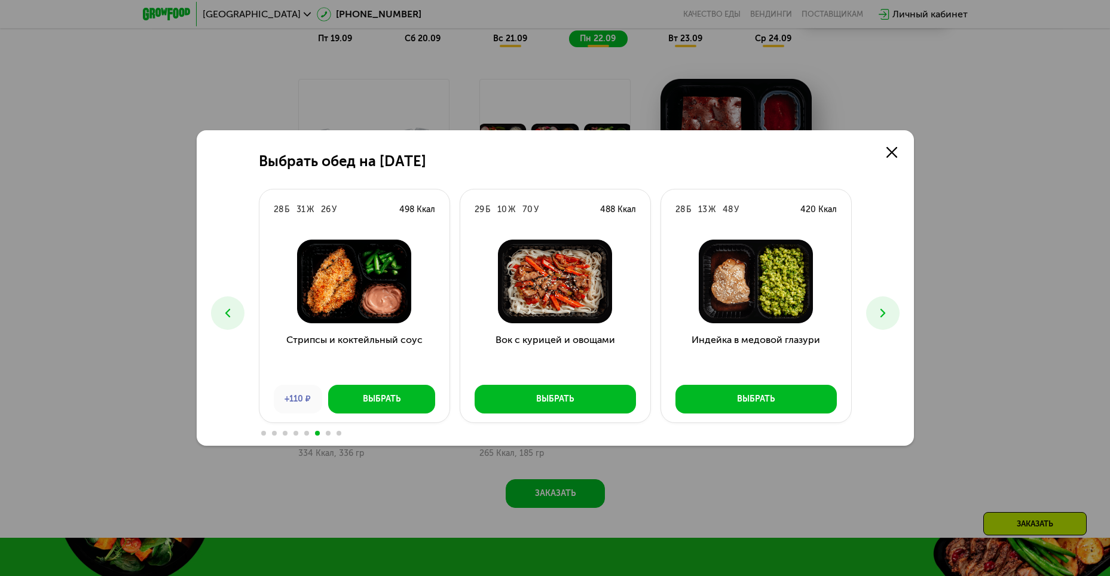
click at [892, 302] on button at bounding box center [882, 313] width 33 height 33
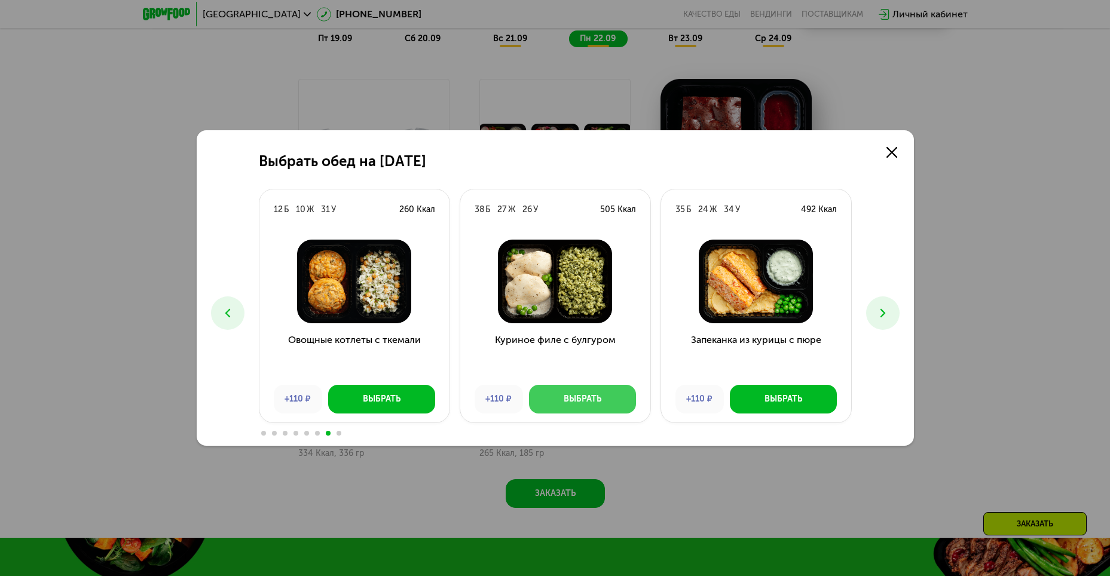
click at [601, 390] on button "Выбрать" at bounding box center [582, 399] width 107 height 29
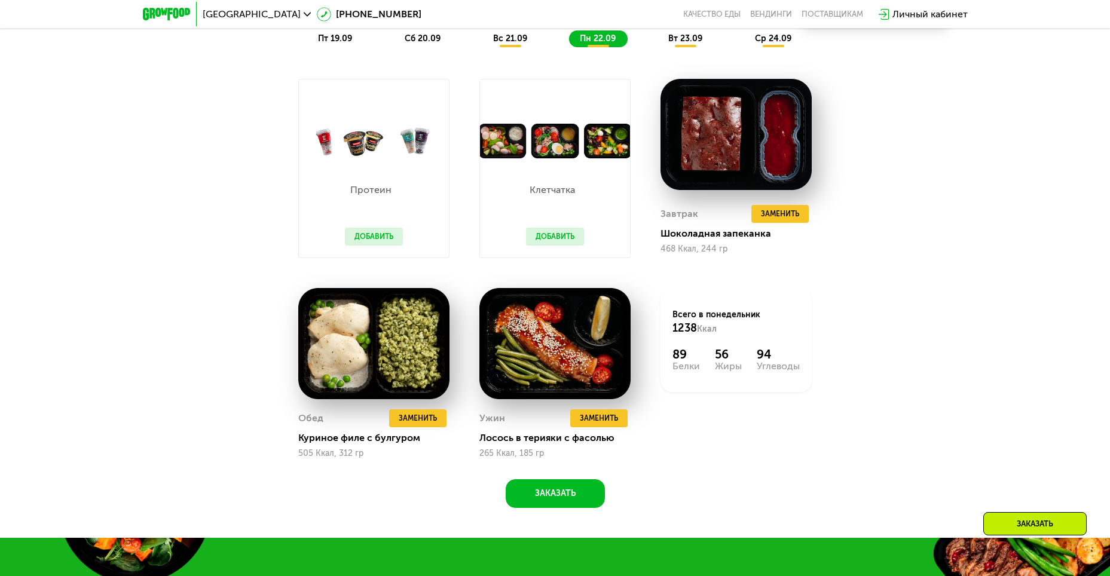
click at [686, 47] on div "вт 23.09" at bounding box center [686, 38] width 57 height 17
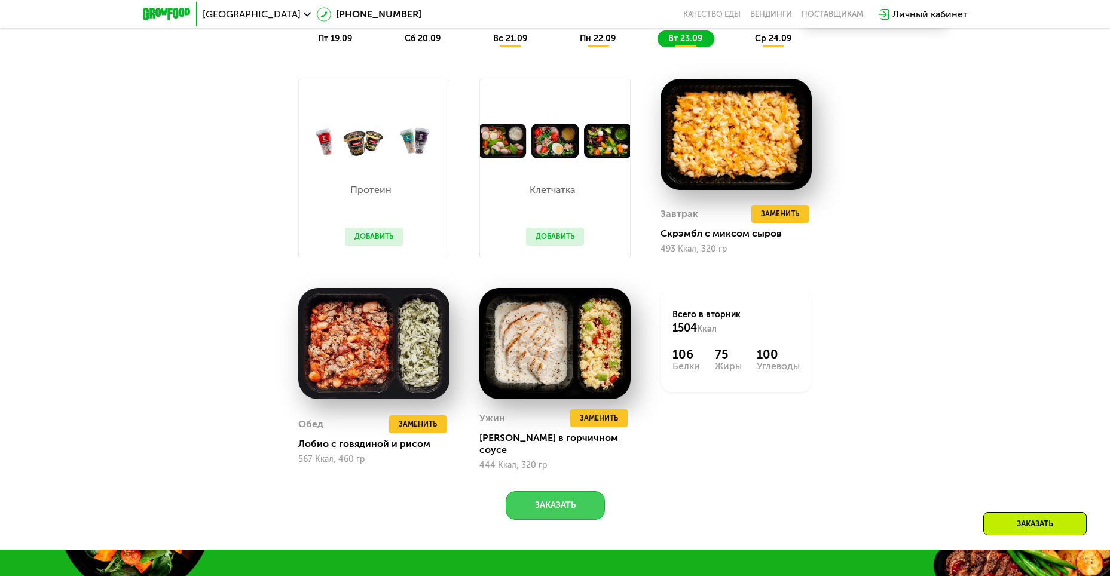
click at [581, 501] on button "Заказать" at bounding box center [555, 505] width 99 height 29
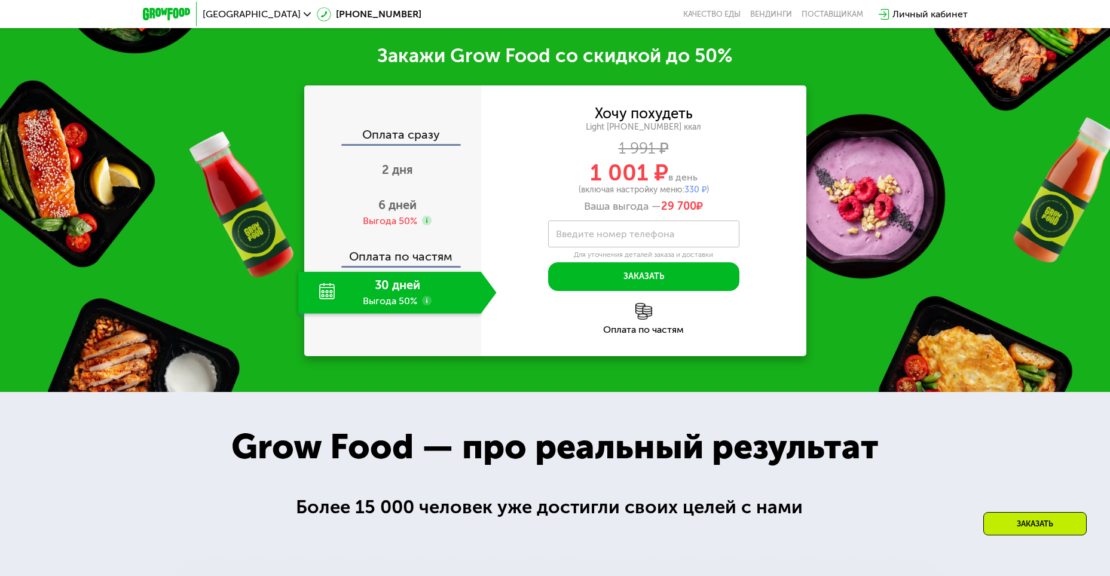
click at [433, 296] on div "30 дней Выгода 50%" at bounding box center [389, 293] width 183 height 42
click at [430, 296] on use at bounding box center [427, 301] width 10 height 10
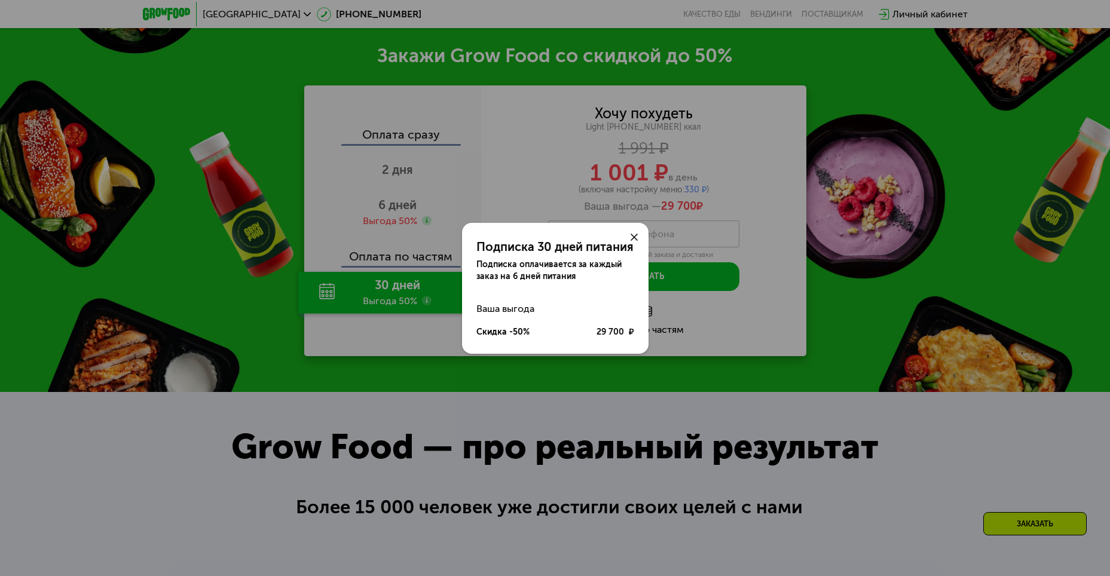
click at [638, 229] on div at bounding box center [634, 237] width 29 height 29
click at [642, 235] on div at bounding box center [634, 237] width 29 height 29
click at [639, 240] on div at bounding box center [634, 237] width 29 height 29
click at [636, 237] on icon at bounding box center [634, 237] width 7 height 7
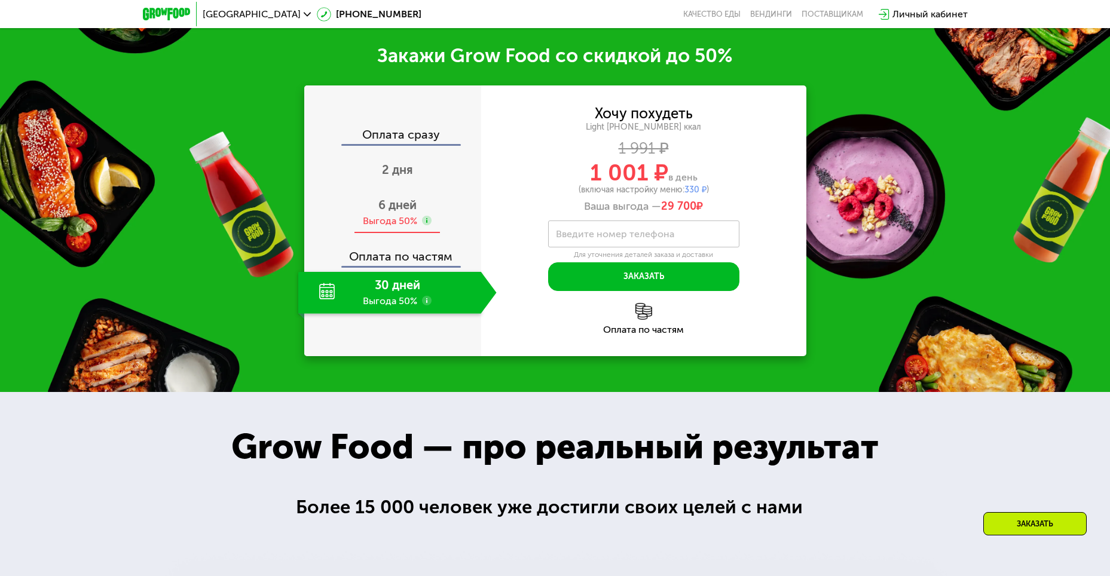
click at [415, 215] on div "Выгода 50%" at bounding box center [390, 221] width 54 height 13
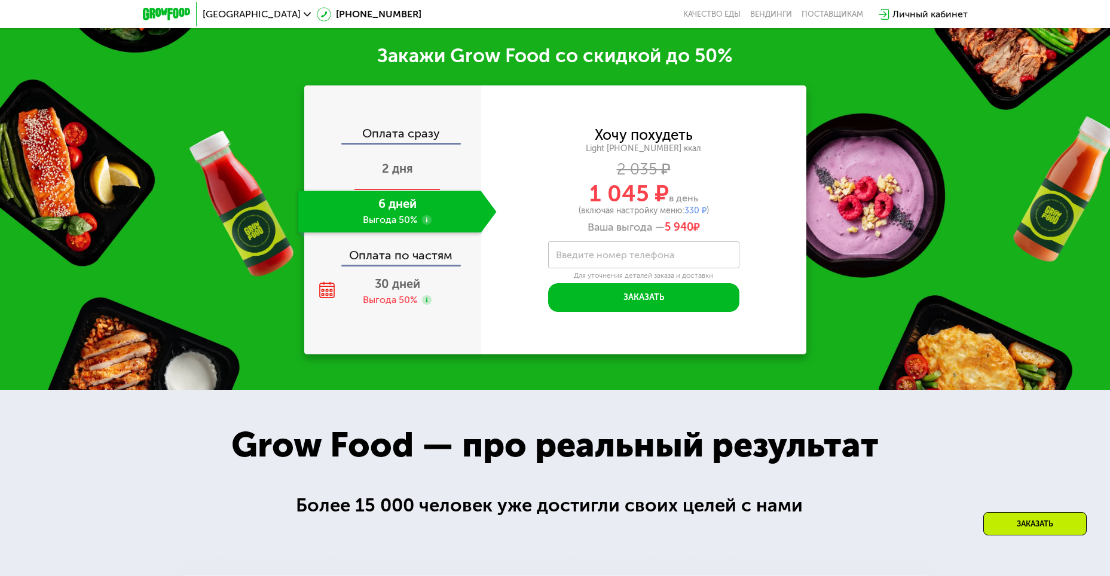
click at [416, 170] on div "2 дня" at bounding box center [397, 170] width 198 height 42
